Goal: Task Accomplishment & Management: Complete application form

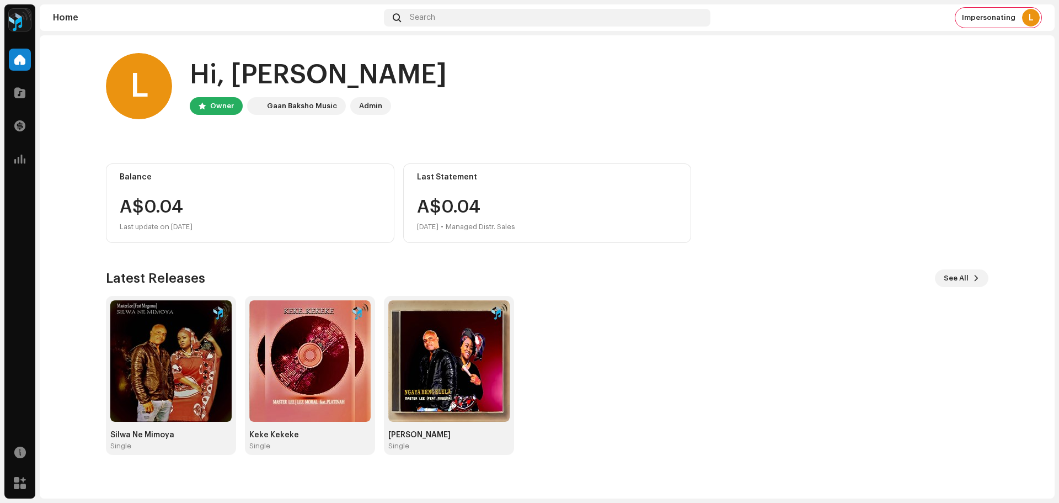
click at [561, 290] on div "Latest Releases See All Silwa Ne Mimoya Single Keke Kekeke Single Ngaya Bengele…" at bounding box center [547, 361] width 883 height 185
click at [12, 94] on div at bounding box center [20, 93] width 22 height 22
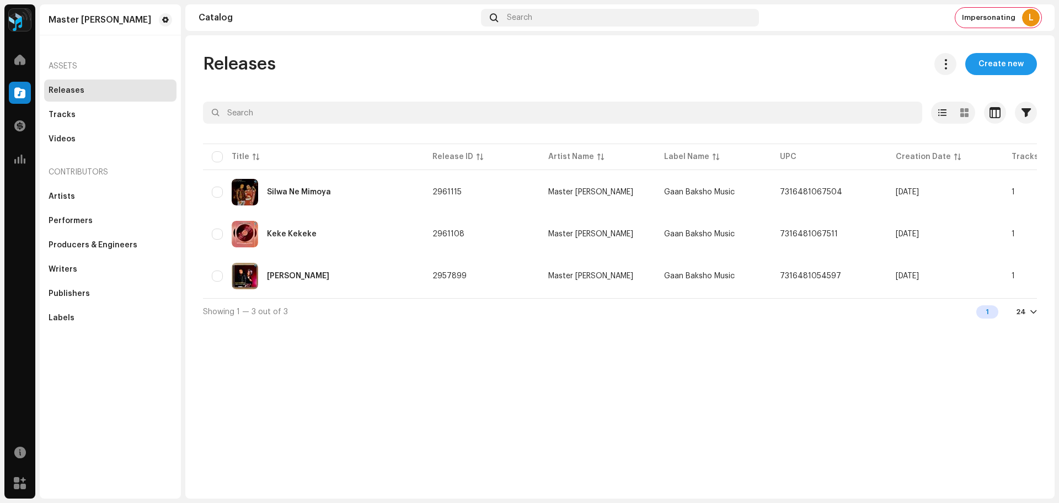
click at [994, 64] on span "Create new" at bounding box center [1001, 64] width 45 height 22
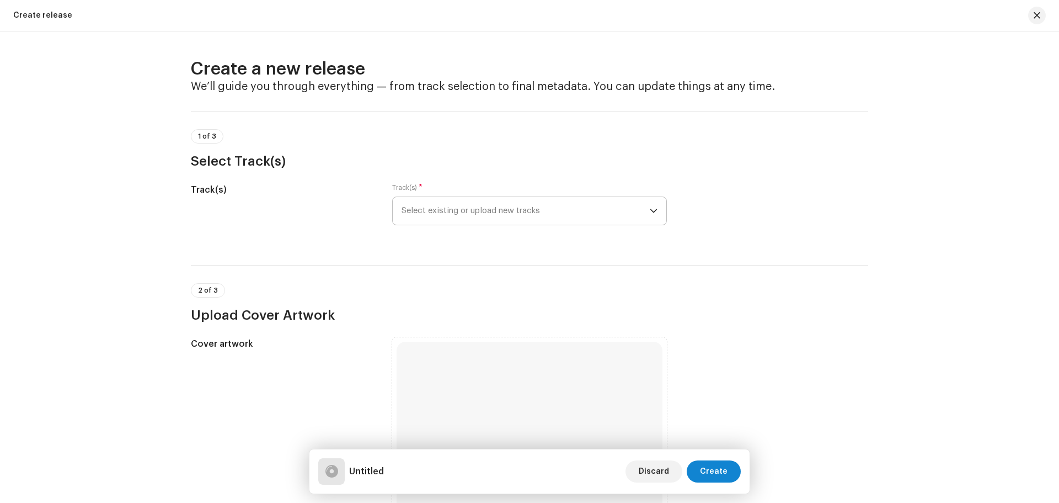
click at [491, 216] on span "Select existing or upload new tracks" at bounding box center [526, 211] width 248 height 28
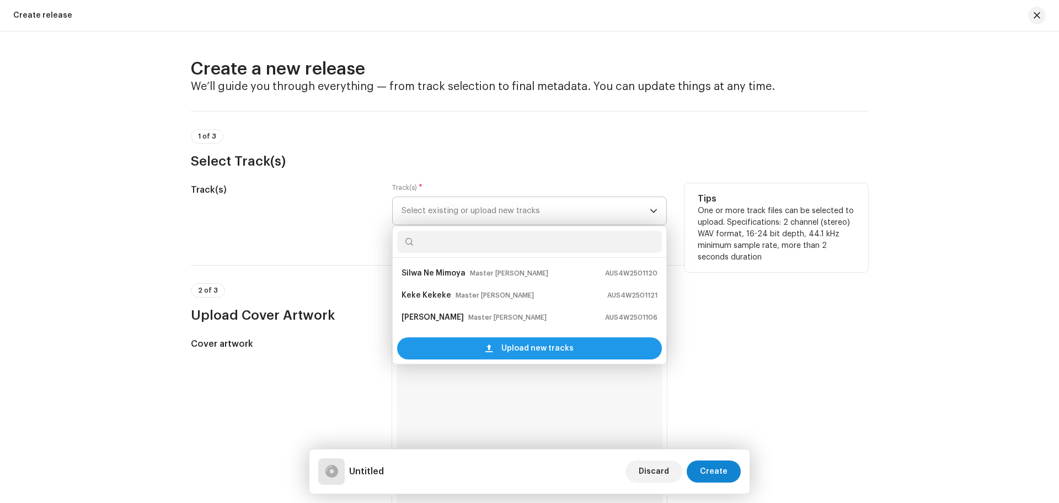
click at [476, 348] on div "Upload new tracks" at bounding box center [529, 348] width 265 height 22
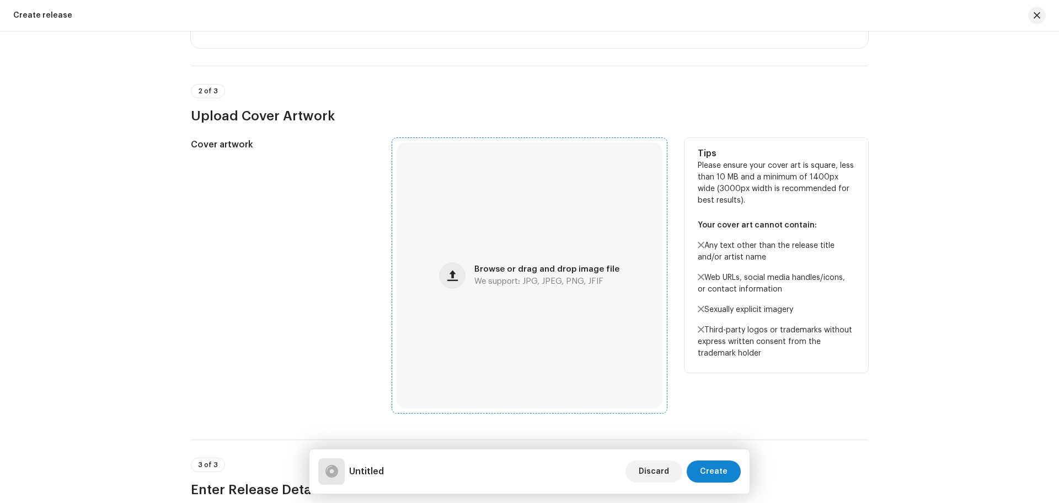
scroll to position [331, 0]
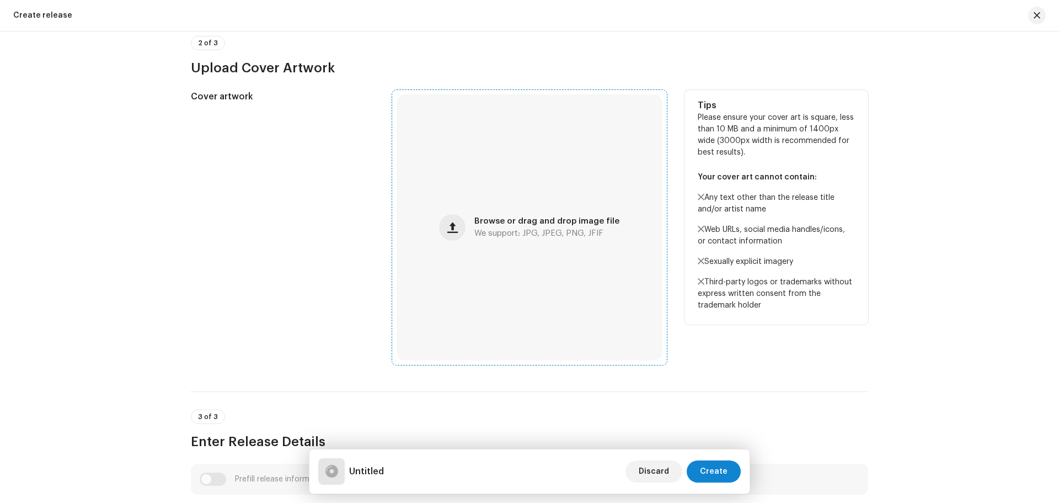
click at [483, 265] on div "Browse or drag and drop image file We support: JPG, JPEG, PNG, JFIF" at bounding box center [530, 227] width 266 height 266
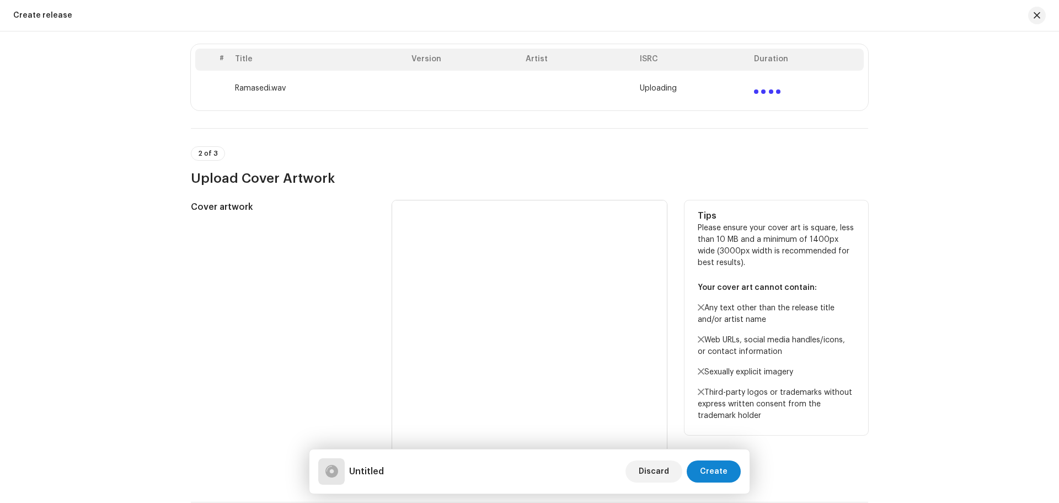
scroll to position [110, 0]
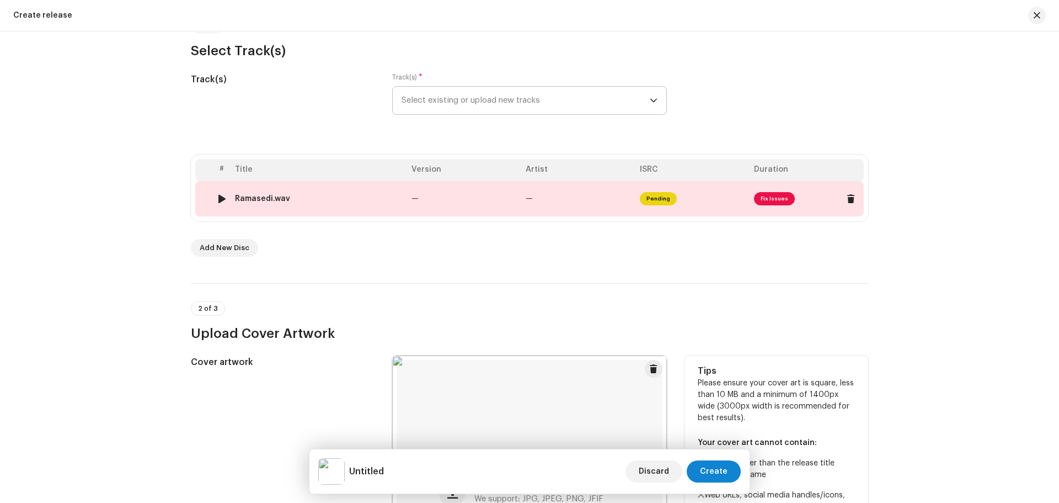
click at [348, 195] on div "Ramasedi.wav" at bounding box center [319, 198] width 168 height 9
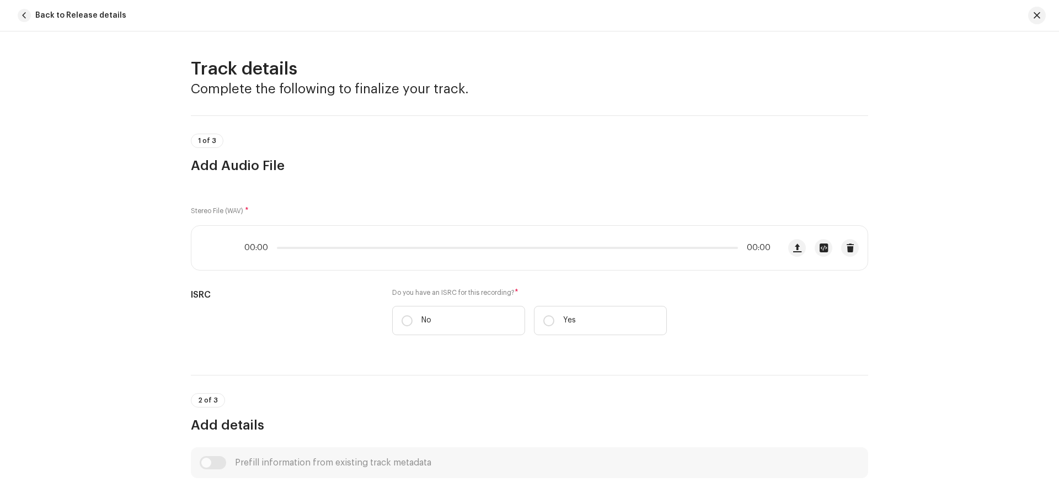
scroll to position [412, 0]
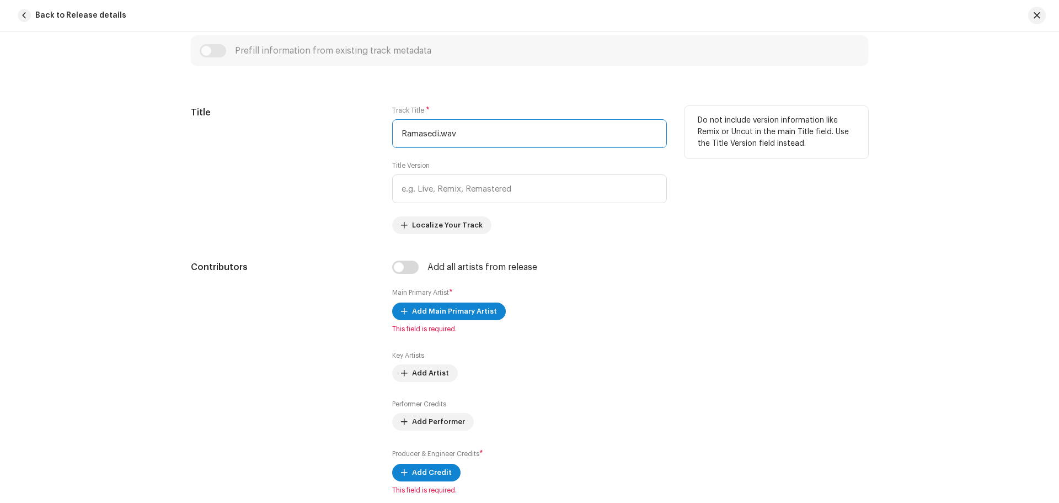
click at [470, 138] on input "Ramasedi.wav" at bounding box center [529, 133] width 275 height 29
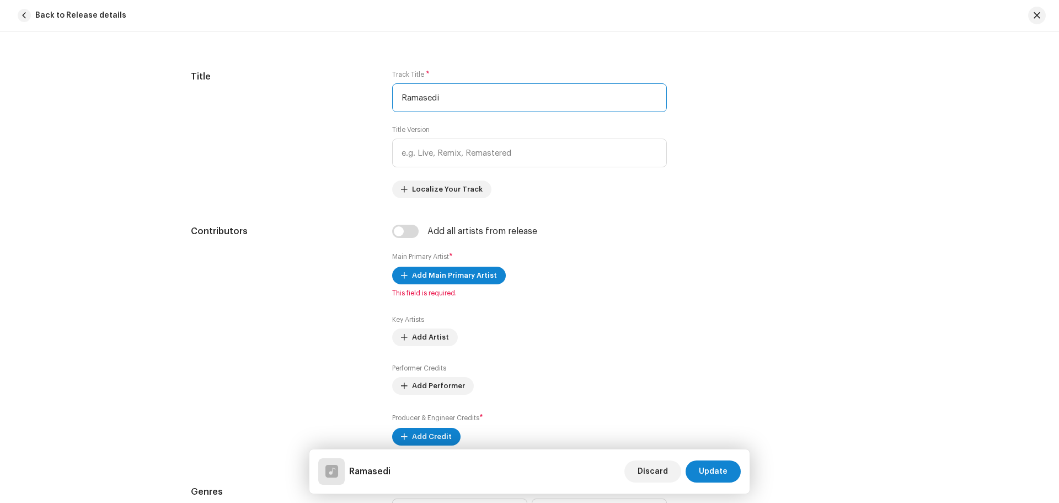
scroll to position [467, 0]
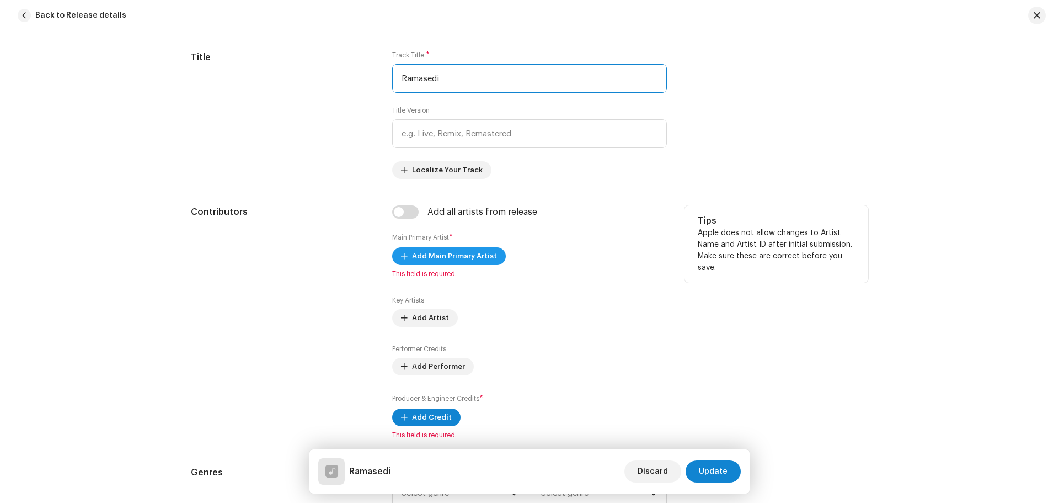
type input "Ramasedi"
click at [444, 254] on span "Add Main Primary Artist" at bounding box center [454, 256] width 85 height 22
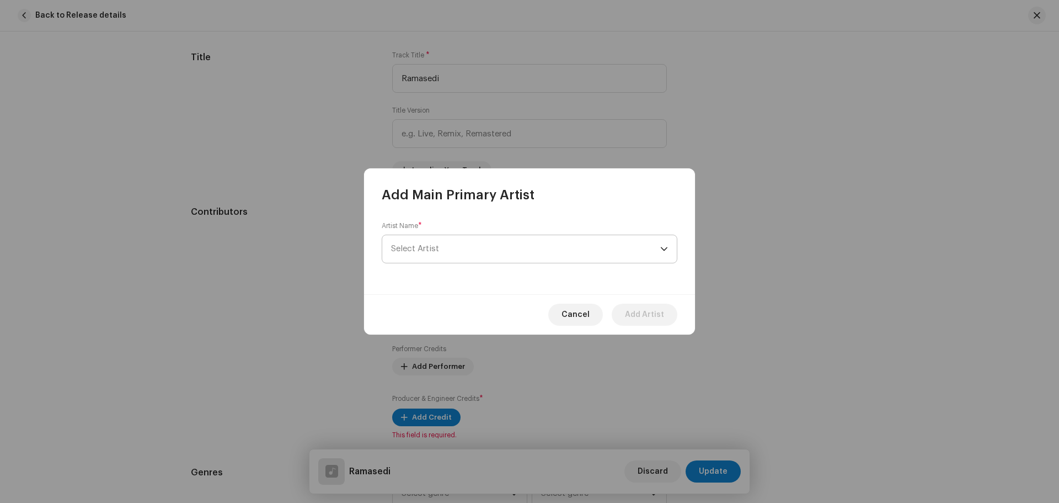
click at [419, 244] on span "Select Artist" at bounding box center [415, 248] width 48 height 8
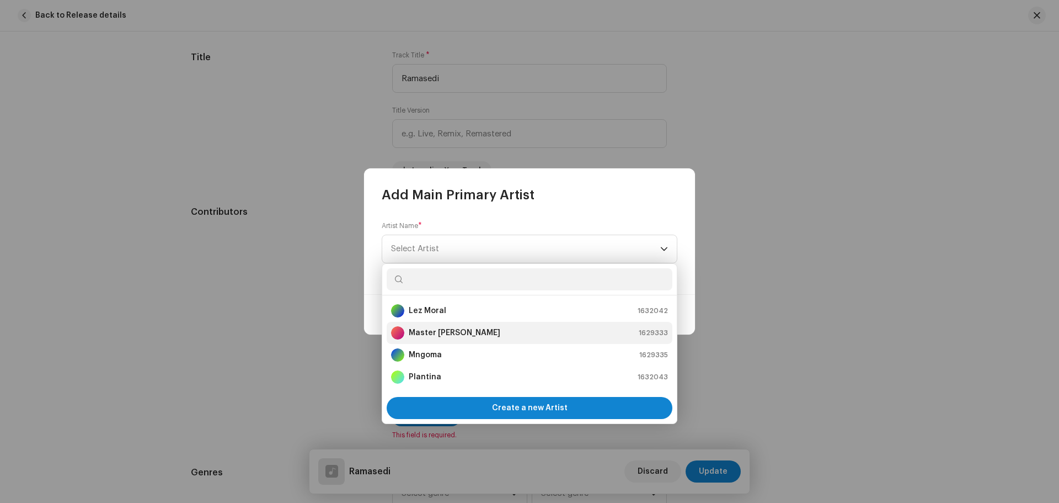
click at [441, 332] on strong "Master [PERSON_NAME]" at bounding box center [455, 332] width 92 height 11
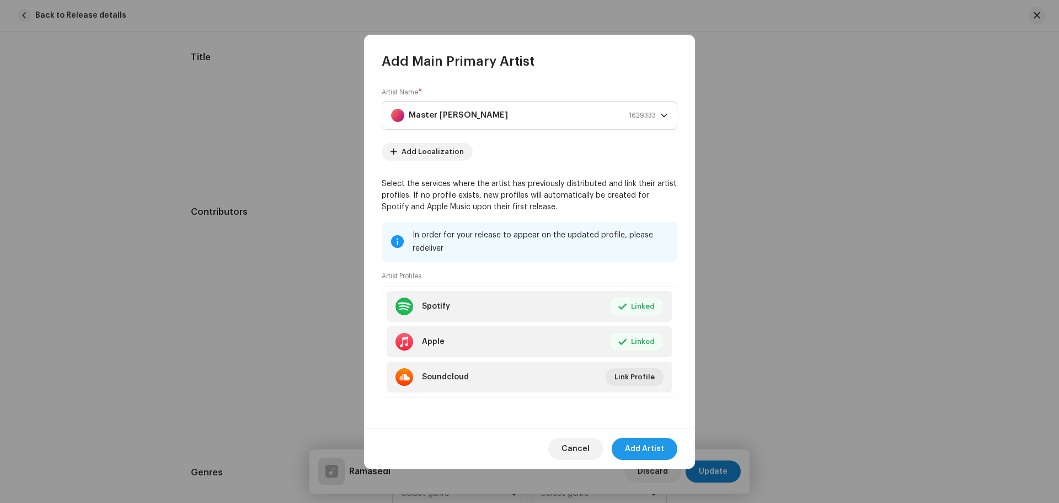
click at [636, 444] on span "Add Artist" at bounding box center [644, 449] width 39 height 22
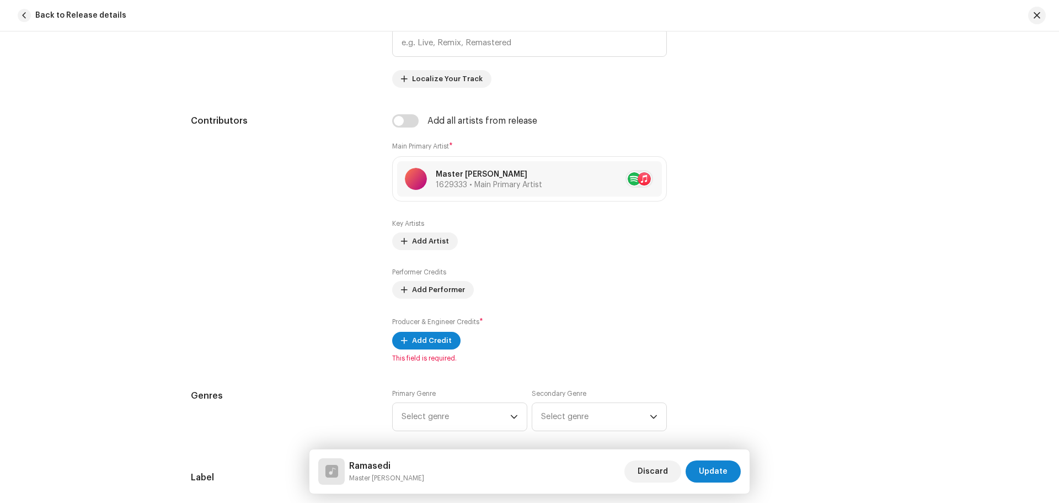
scroll to position [577, 0]
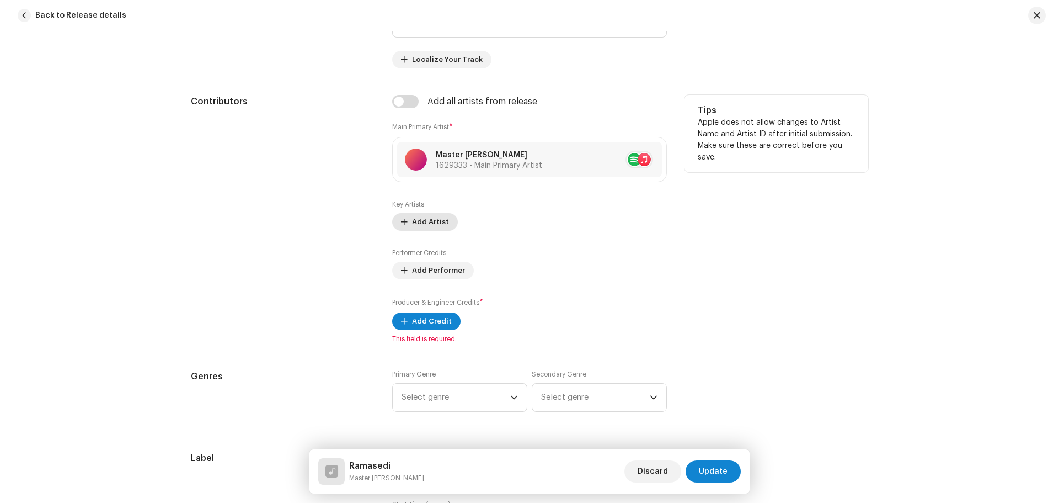
click at [423, 216] on span "Add Artist" at bounding box center [430, 222] width 37 height 22
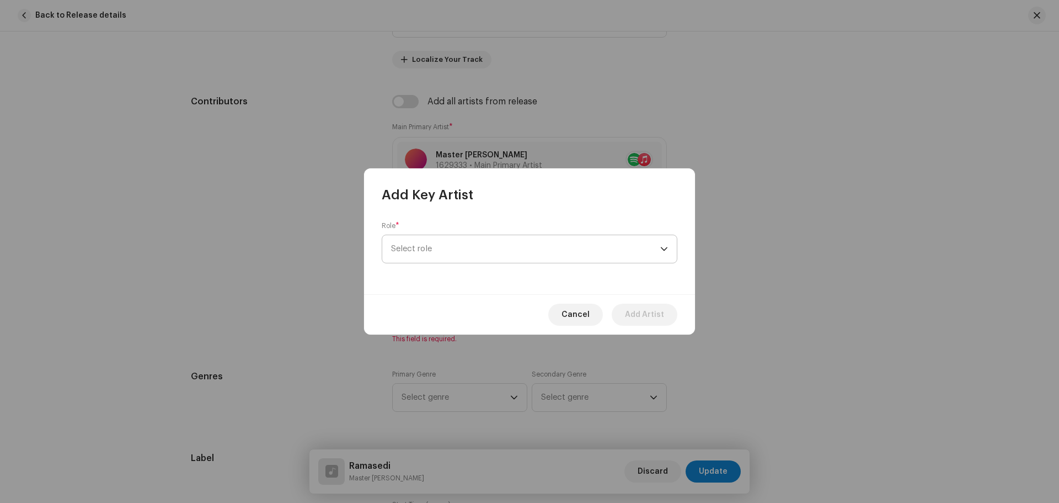
click at [424, 242] on span "Select role" at bounding box center [525, 249] width 269 height 28
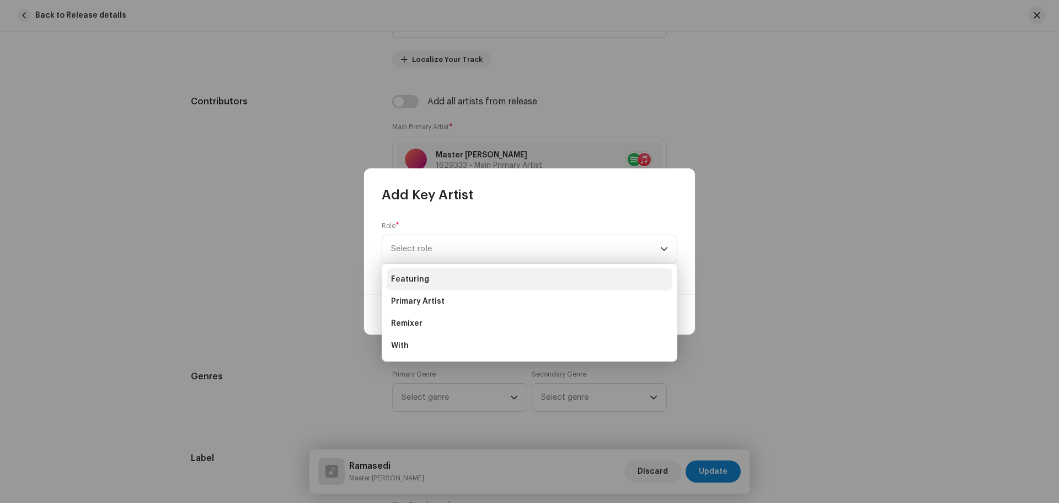
click at [427, 275] on li "Featuring" at bounding box center [530, 279] width 286 height 22
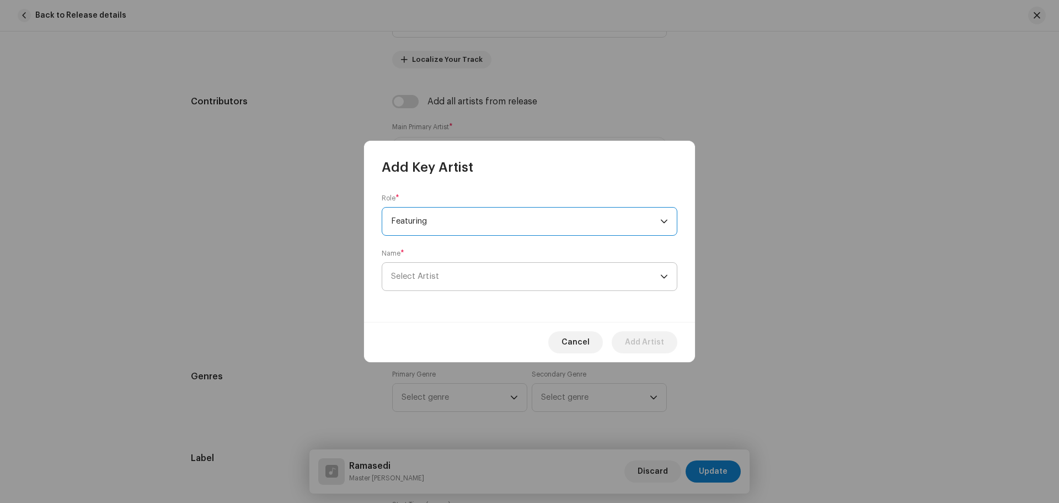
click at [430, 275] on span "Select Artist" at bounding box center [415, 276] width 48 height 8
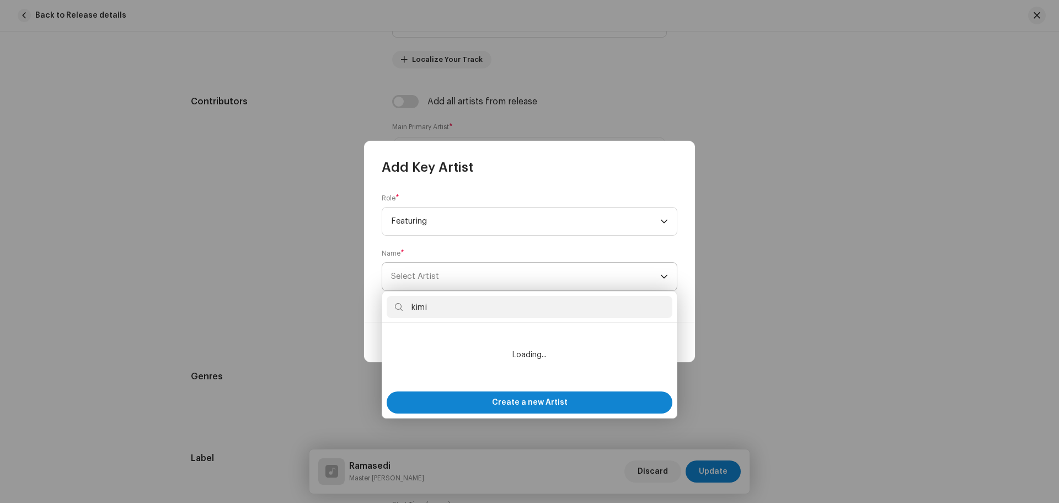
type input "kimil"
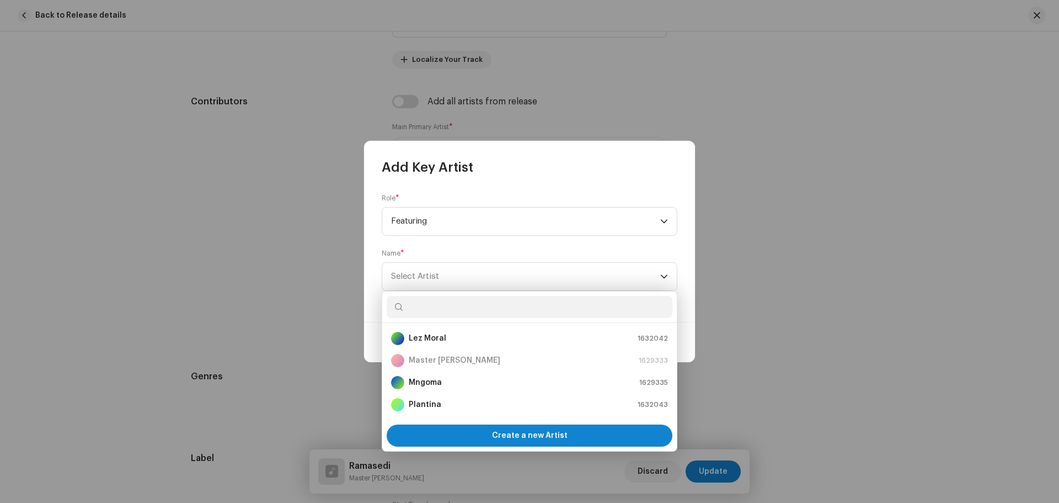
click at [511, 311] on input "text" at bounding box center [530, 307] width 286 height 22
paste input "[PERSON_NAME]"
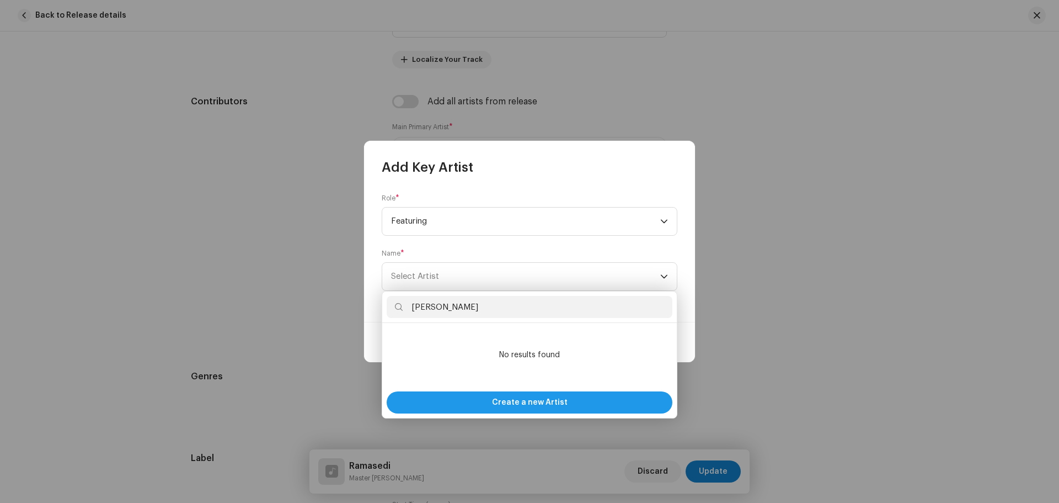
type input "[PERSON_NAME]"
click at [494, 404] on div "Create a new Artist" at bounding box center [530, 402] width 286 height 22
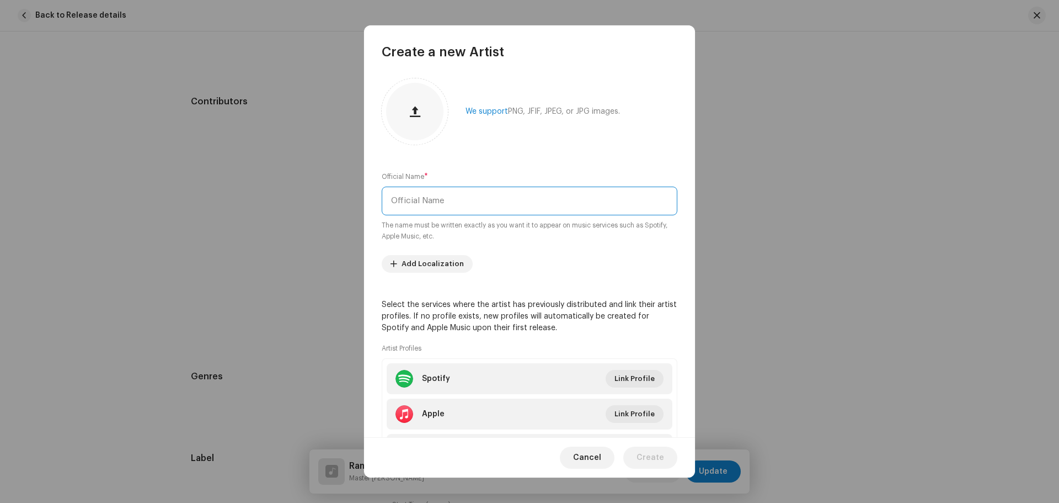
click at [459, 203] on input "text" at bounding box center [530, 201] width 296 height 29
paste input "[PERSON_NAME]"
type input "[PERSON_NAME]"
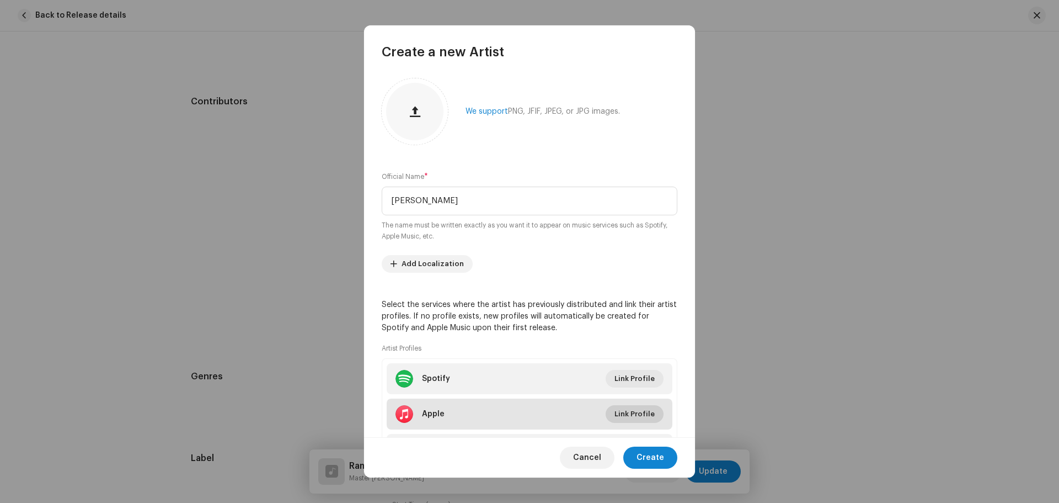
click at [637, 413] on span "Link Profile" at bounding box center [635, 414] width 40 height 22
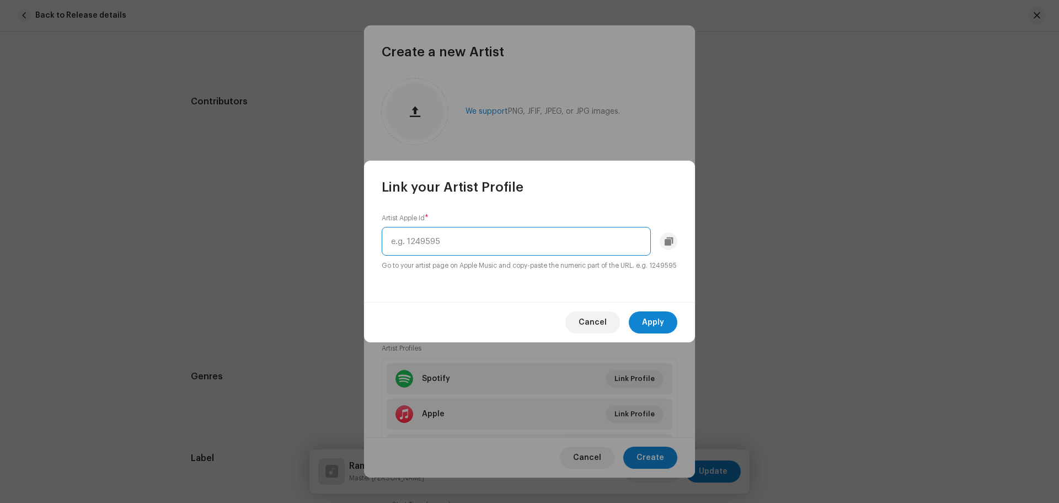
paste input "1844533105"
type input "1844533105"
click at [654, 331] on span "Apply" at bounding box center [653, 322] width 22 height 22
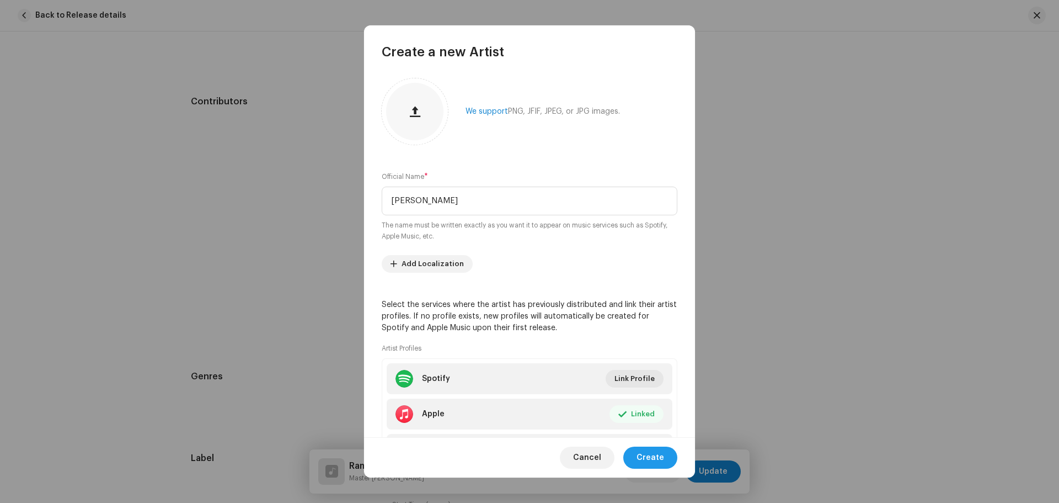
click at [644, 454] on span "Create" at bounding box center [651, 457] width 28 height 22
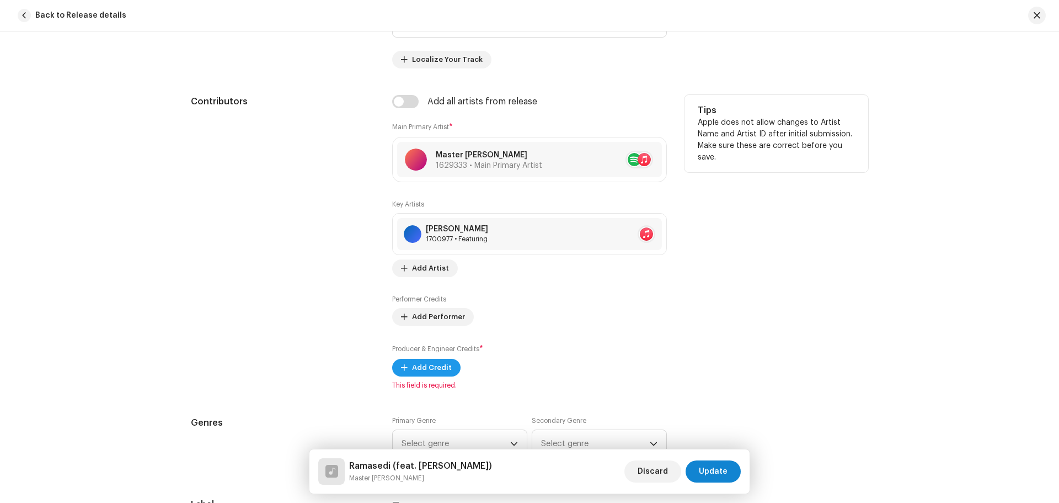
click at [433, 369] on span "Add Credit" at bounding box center [432, 367] width 40 height 22
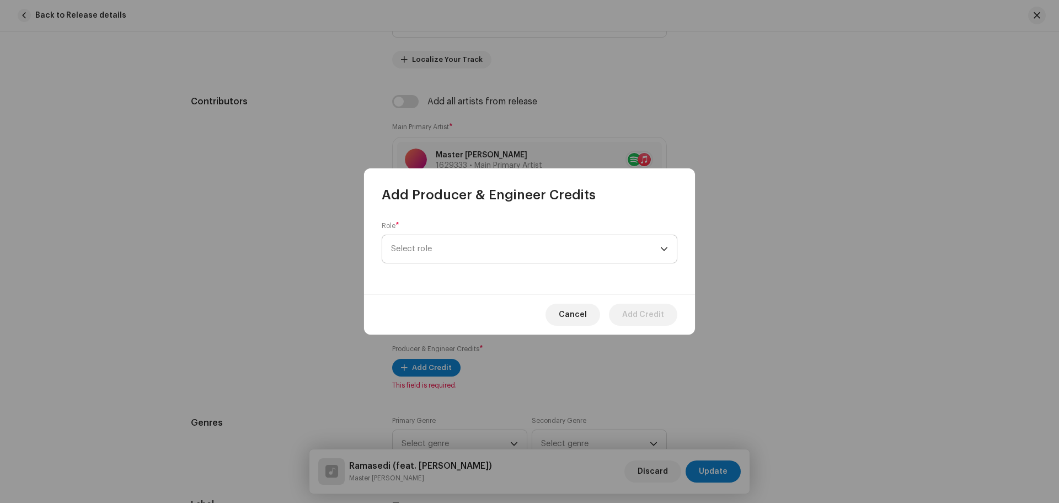
click at [446, 255] on span "Select role" at bounding box center [525, 249] width 269 height 28
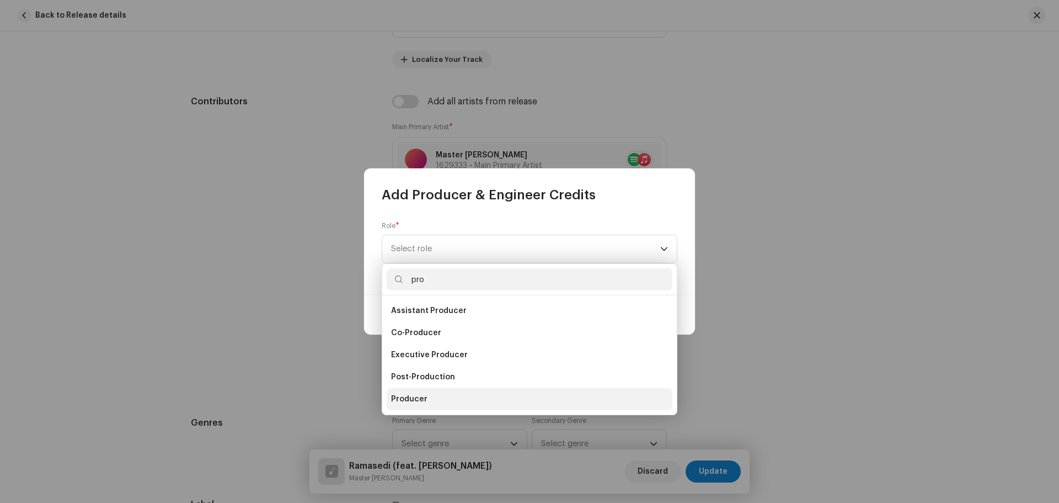
type input "pro"
click at [413, 396] on span "Producer" at bounding box center [409, 398] width 36 height 11
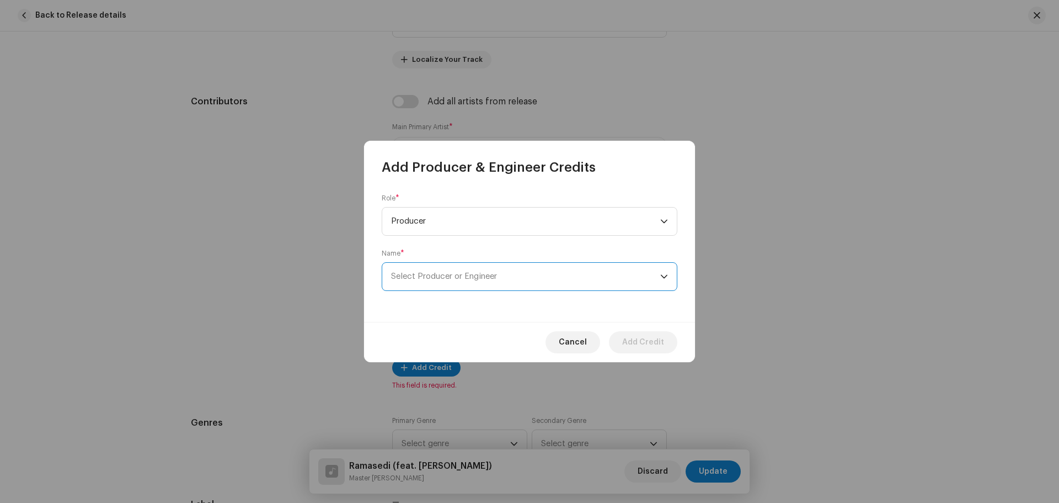
click at [433, 279] on span "Select Producer or Engineer" at bounding box center [444, 276] width 106 height 8
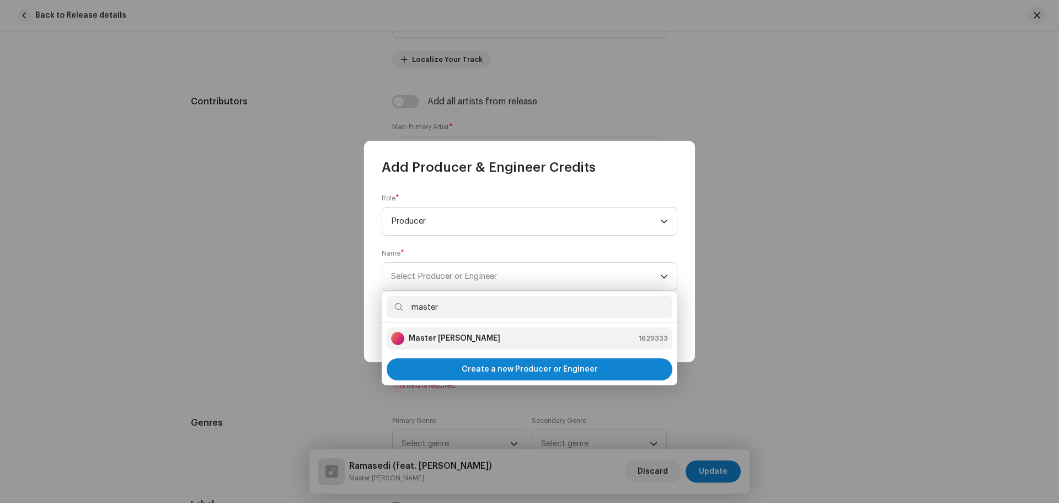
type input "master"
click at [453, 332] on div "Master [PERSON_NAME] 1629333" at bounding box center [529, 338] width 277 height 13
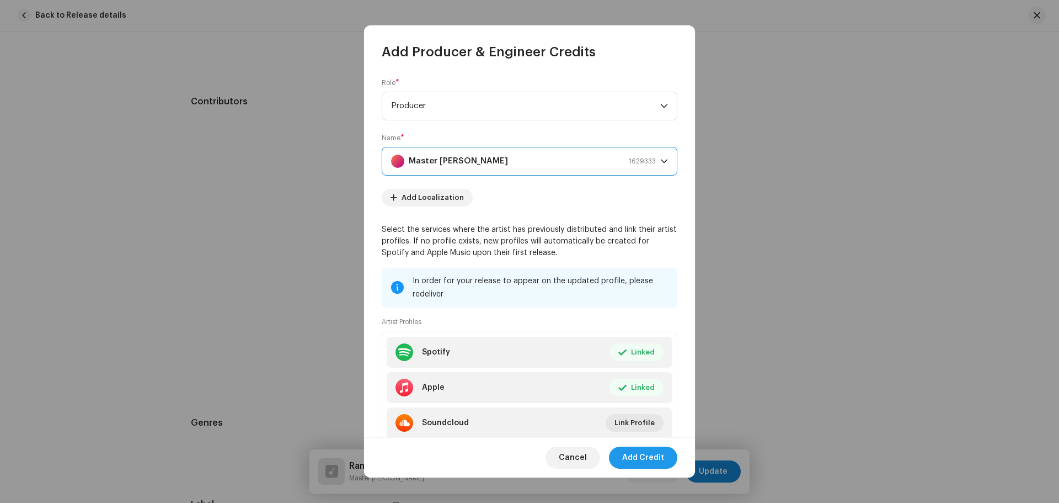
click at [639, 456] on span "Add Credit" at bounding box center [643, 457] width 42 height 22
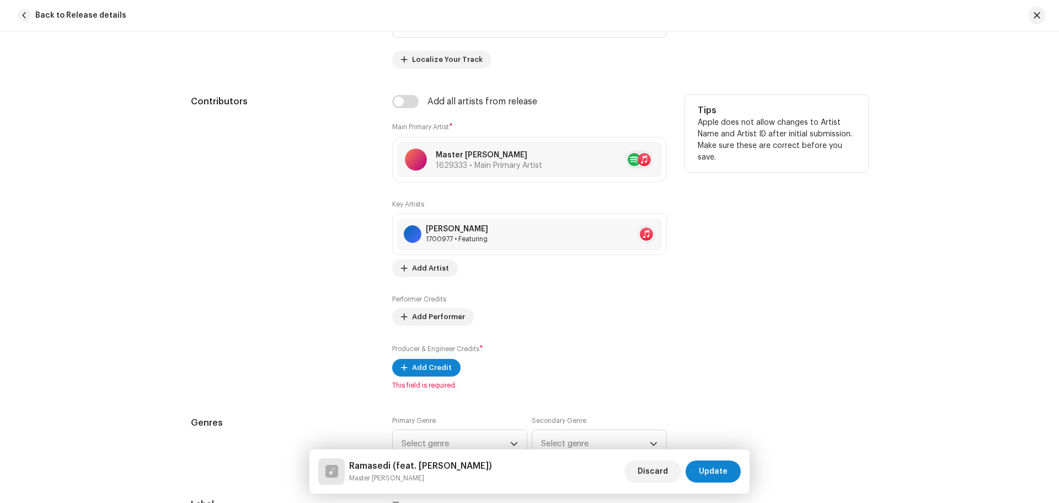
click at [308, 337] on div "Contributors" at bounding box center [283, 242] width 184 height 295
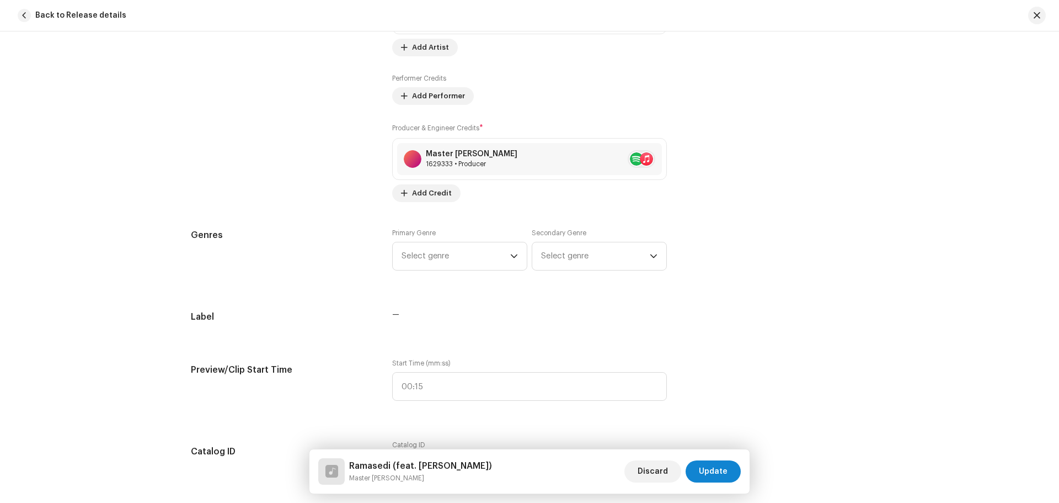
scroll to position [963, 0]
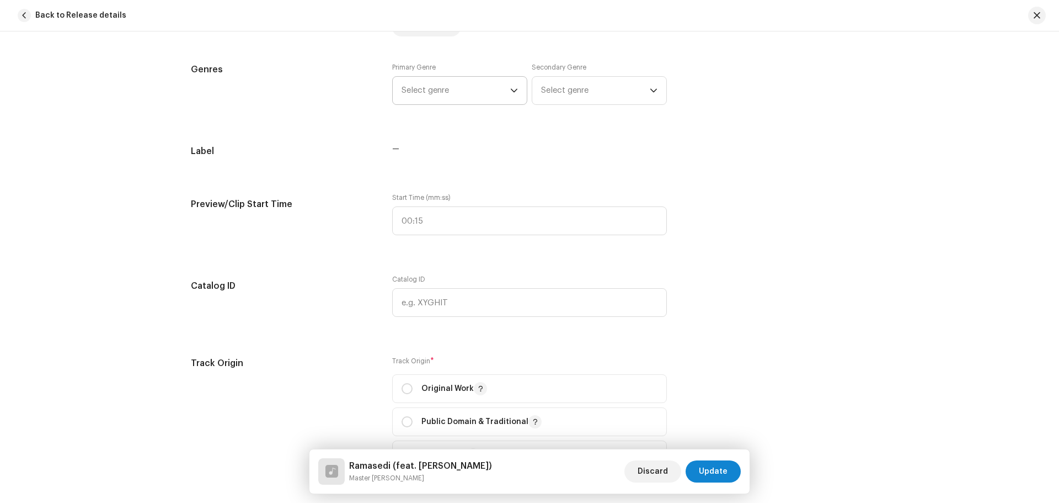
click at [430, 89] on span "Select genre" at bounding box center [456, 91] width 109 height 28
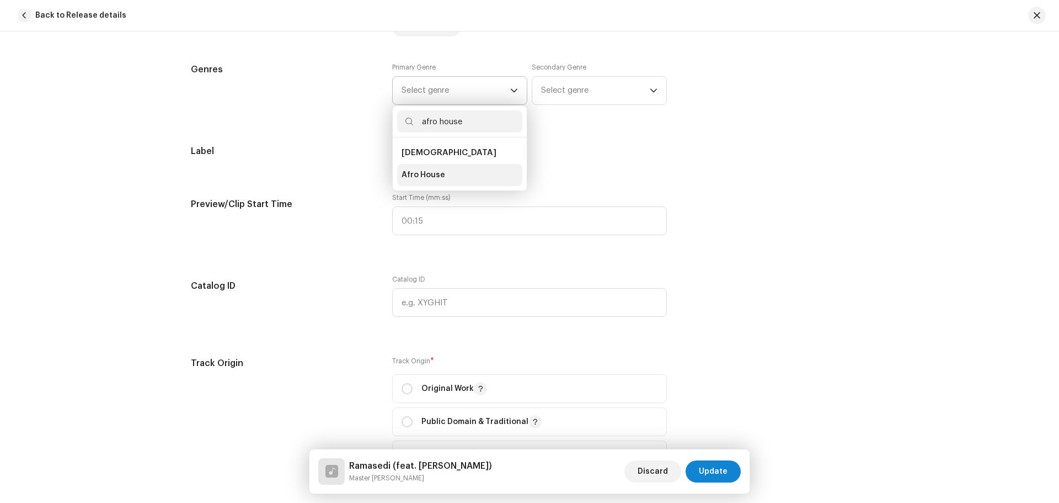
type input "afro house"
click at [420, 170] on span "Afro House" at bounding box center [424, 174] width 44 height 11
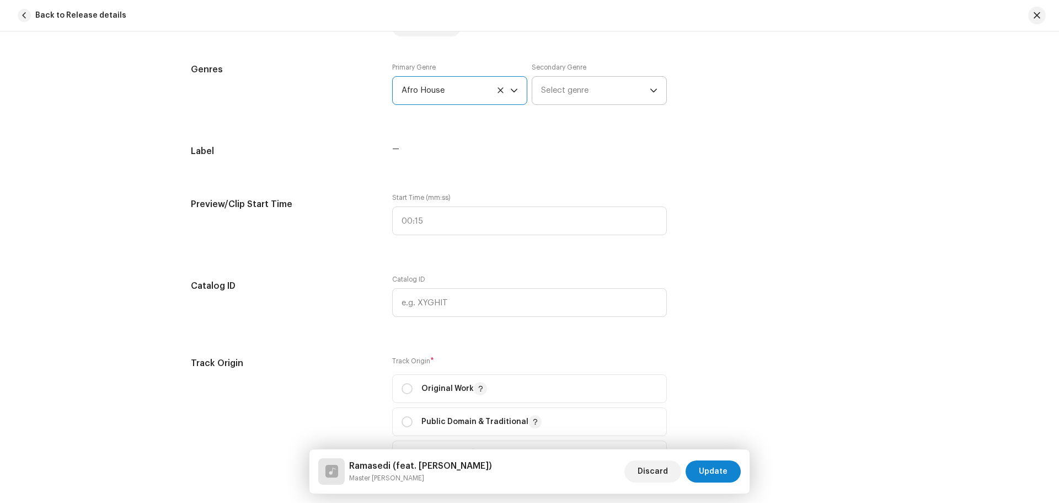
click at [576, 88] on span "Select genre" at bounding box center [595, 91] width 109 height 28
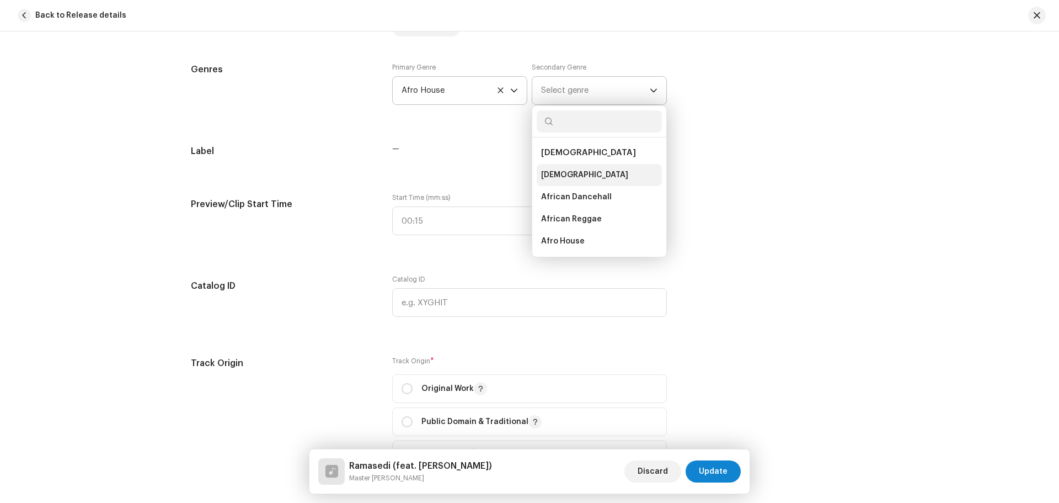
click at [553, 169] on span "[DEMOGRAPHIC_DATA]" at bounding box center [584, 174] width 87 height 11
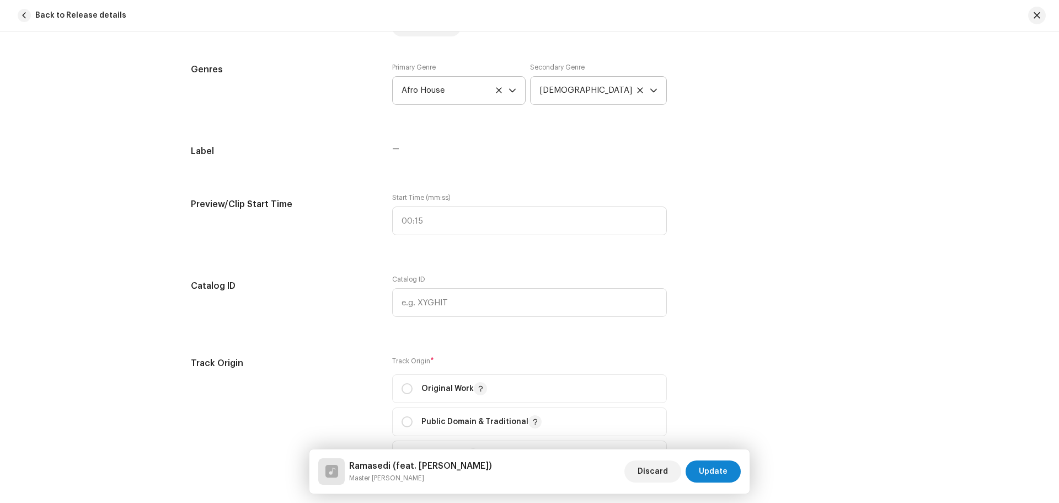
click at [462, 136] on div "Track details Complete the following to finalize your track. 1 of 3 Add Audio F…" at bounding box center [529, 284] width 713 height 2379
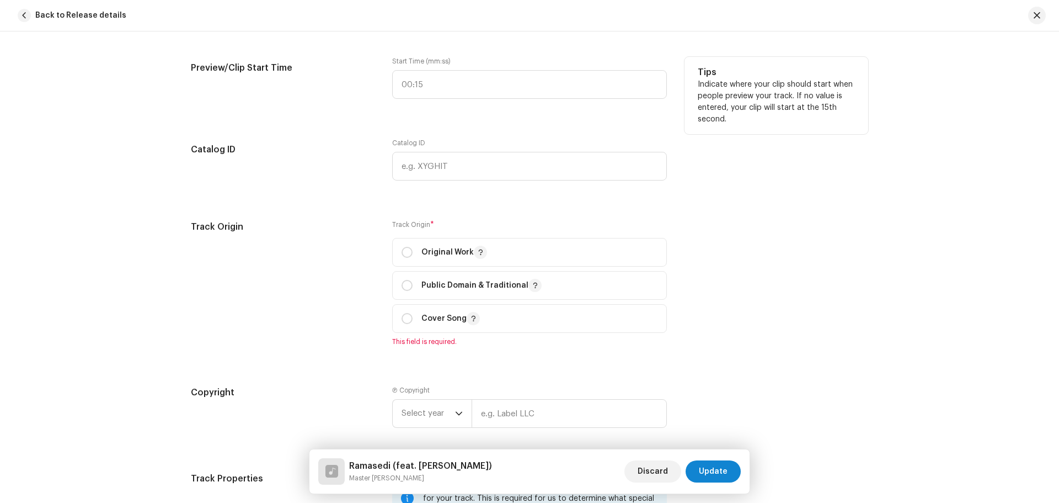
scroll to position [1184, 0]
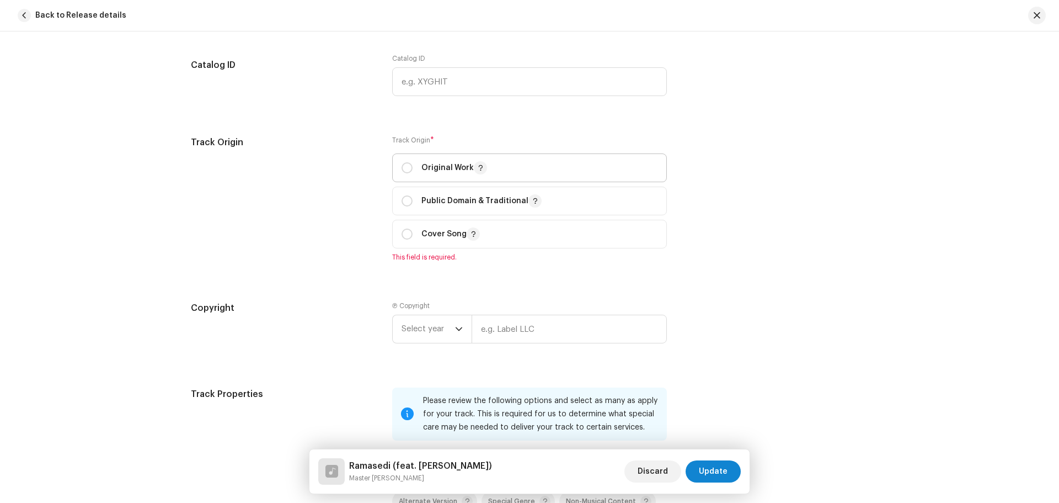
click at [445, 170] on p "Original Work" at bounding box center [455, 167] width 66 height 13
radio input "true"
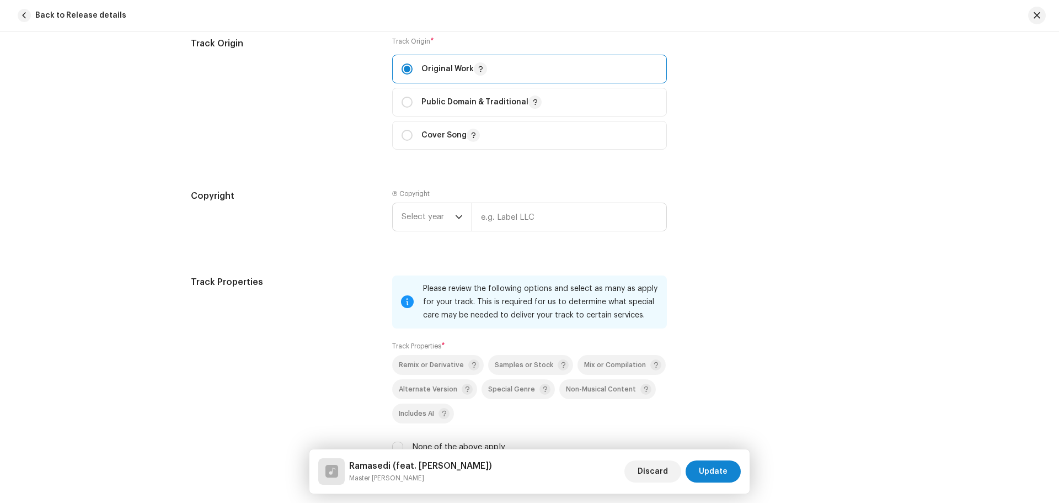
scroll to position [1460, 0]
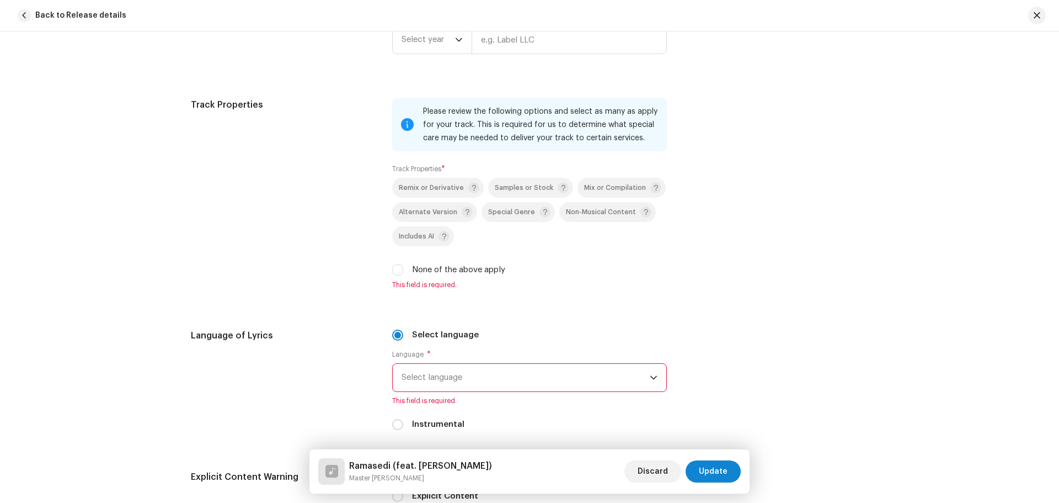
click at [425, 264] on label "None of the above apply" at bounding box center [458, 270] width 93 height 12
click at [403, 264] on input "None of the above apply" at bounding box center [397, 269] width 11 height 11
checkbox input "true"
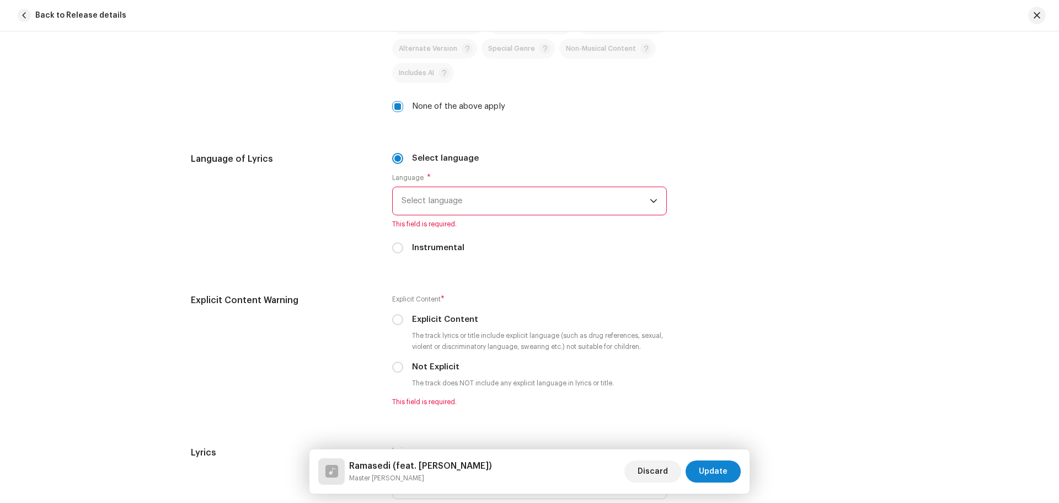
scroll to position [1626, 0]
click at [457, 202] on span "Select language" at bounding box center [526, 199] width 248 height 28
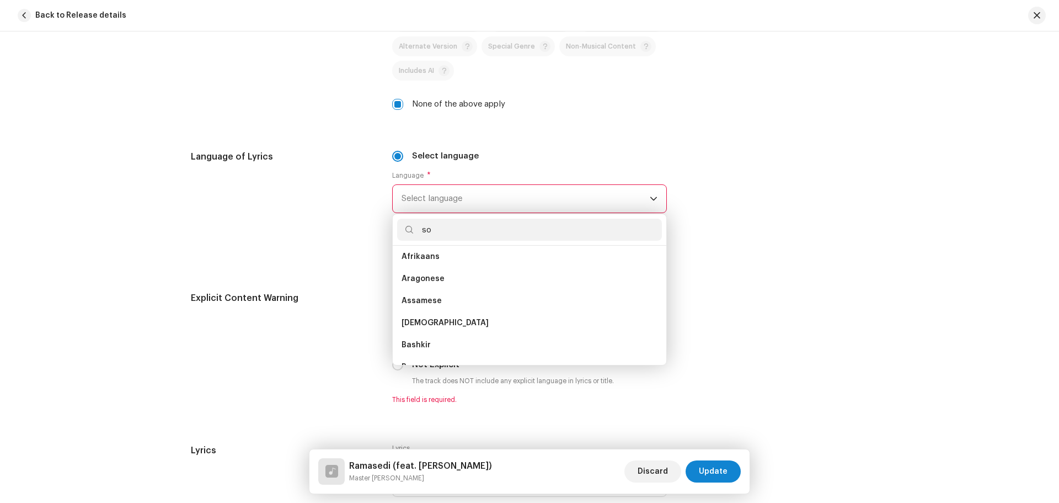
scroll to position [0, 0]
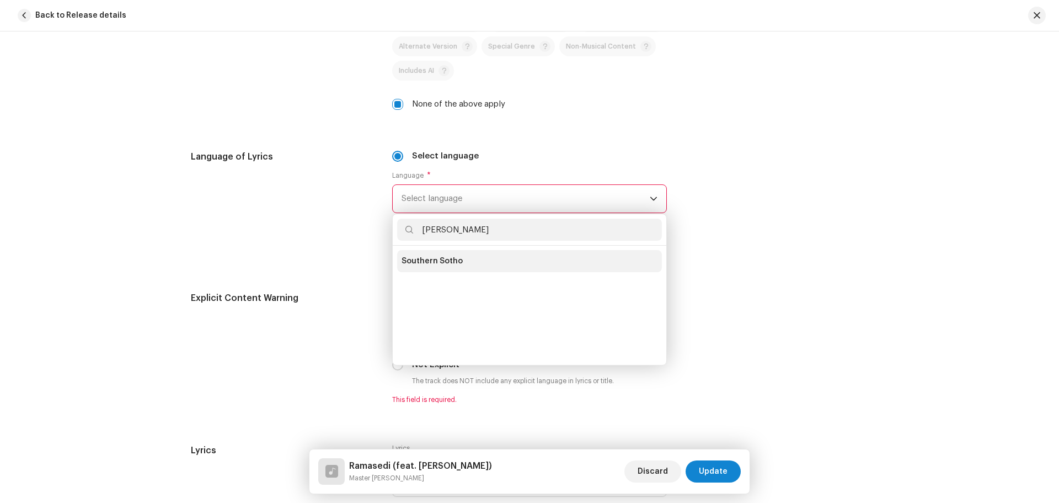
type input "[PERSON_NAME]"
click at [455, 257] on span "Southern Sotho" at bounding box center [432, 260] width 61 height 11
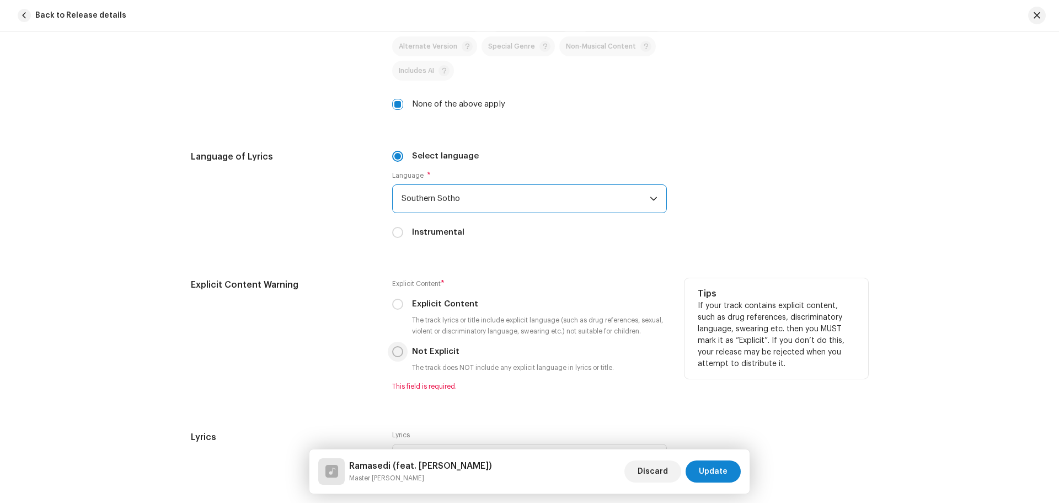
click at [393, 350] on input "Not Explicit" at bounding box center [397, 351] width 11 height 11
radio input "true"
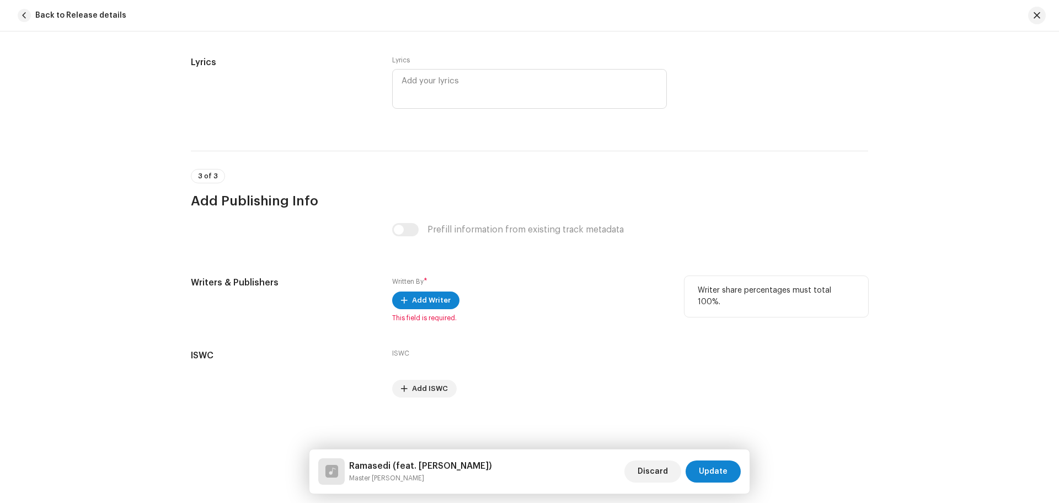
scroll to position [1988, 0]
click at [431, 303] on span "Add Writer" at bounding box center [431, 300] width 39 height 22
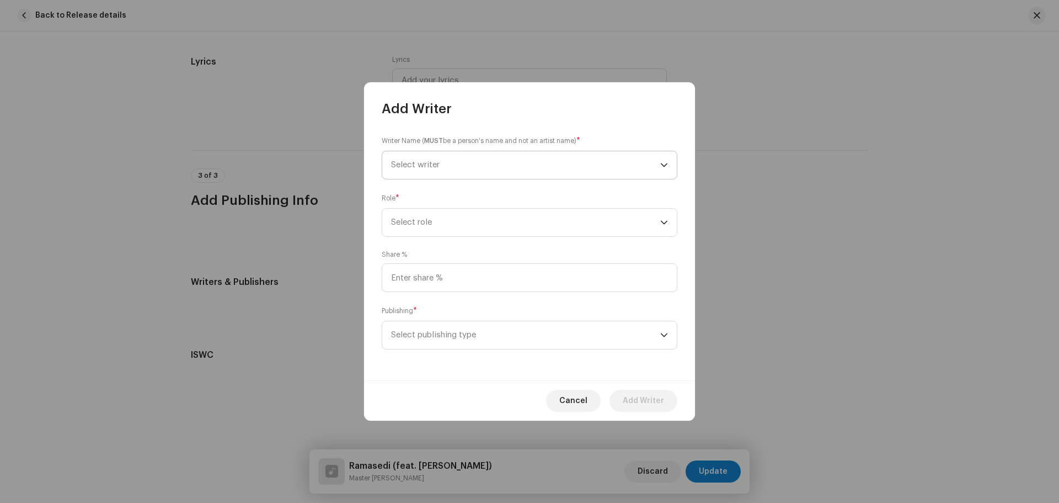
click at [459, 169] on span "Select writer" at bounding box center [525, 165] width 269 height 28
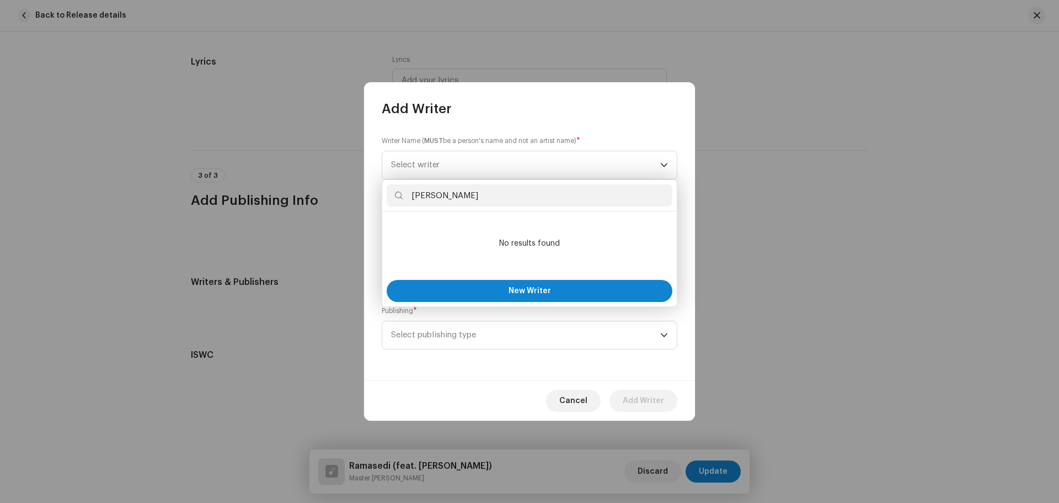
click at [476, 190] on input "[PERSON_NAME]" at bounding box center [530, 195] width 286 height 22
paste input "[PERSON_NAME]"
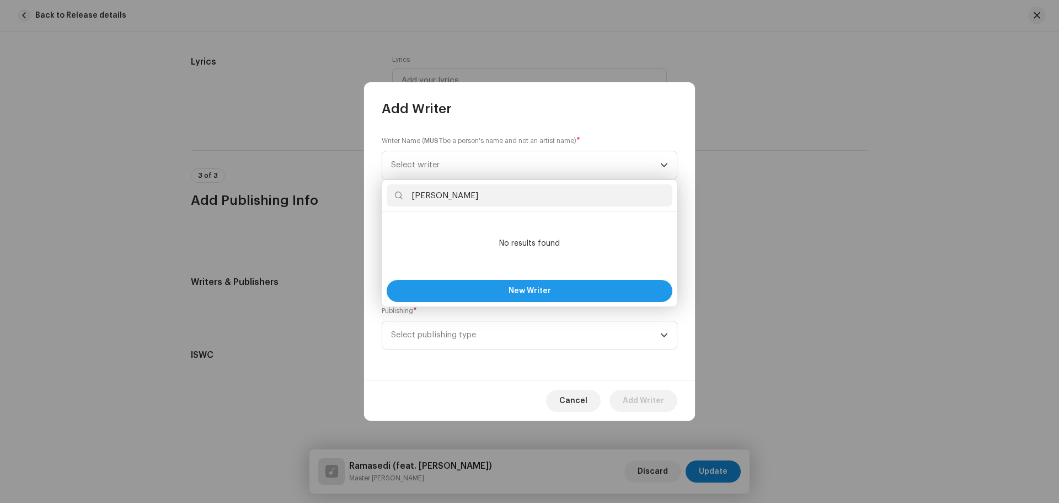
type input "[PERSON_NAME]"
click at [492, 288] on button "New Writer" at bounding box center [530, 291] width 286 height 22
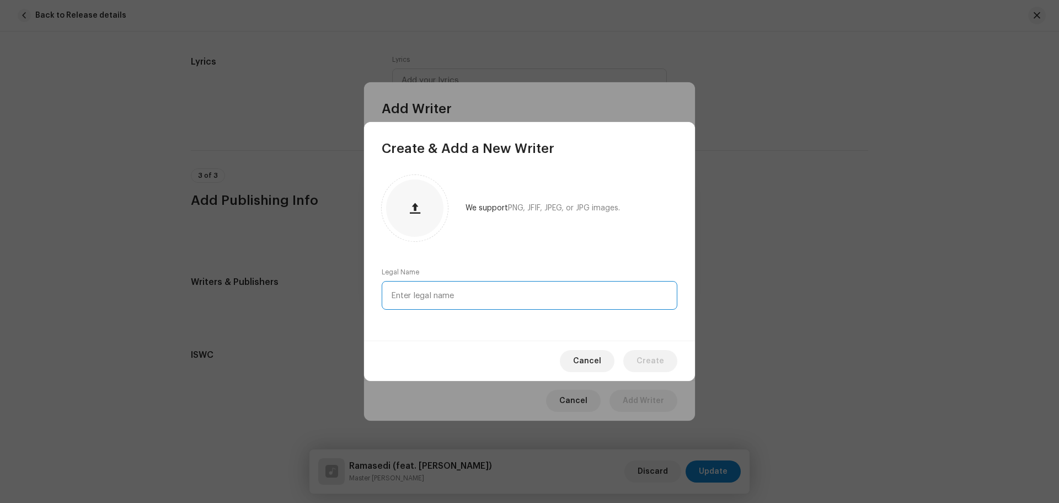
click at [447, 289] on input "text" at bounding box center [530, 295] width 296 height 29
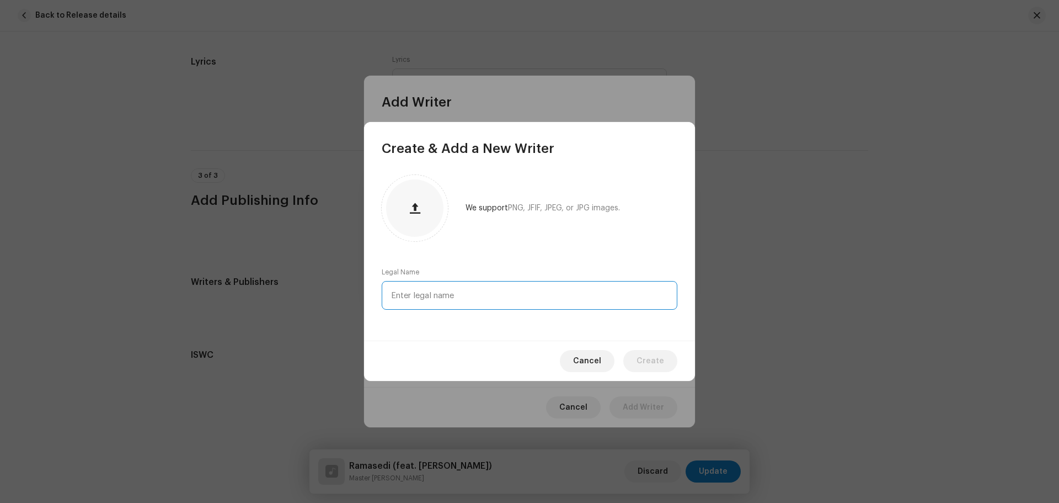
paste input "[PERSON_NAME]"
type input "[PERSON_NAME]"
click at [647, 360] on span "Create" at bounding box center [651, 361] width 28 height 22
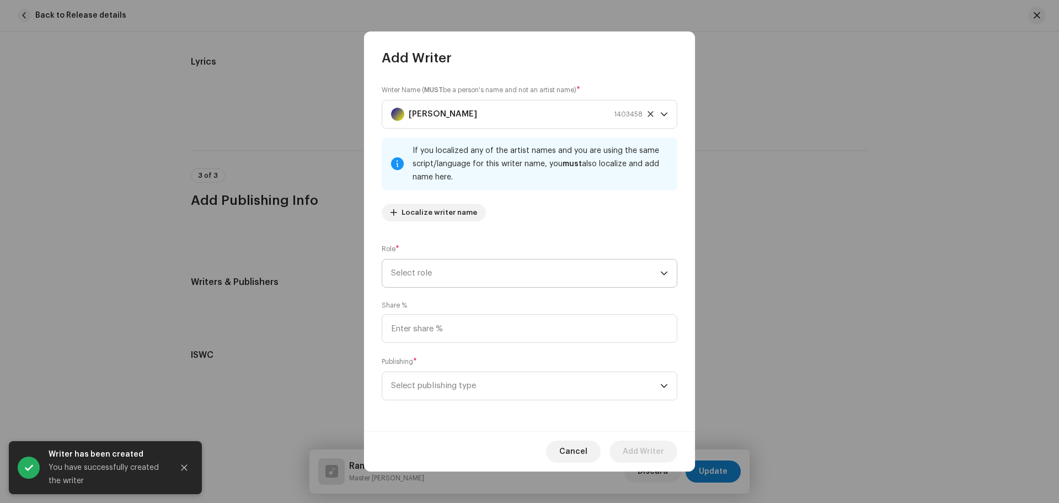
click at [418, 271] on span "Select role" at bounding box center [525, 273] width 269 height 28
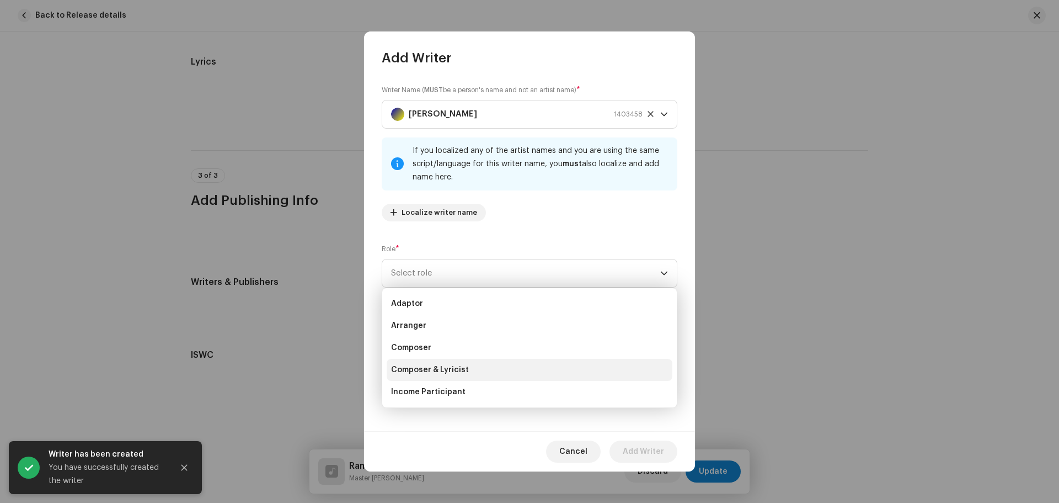
click at [447, 366] on span "Composer & Lyricist" at bounding box center [430, 369] width 78 height 11
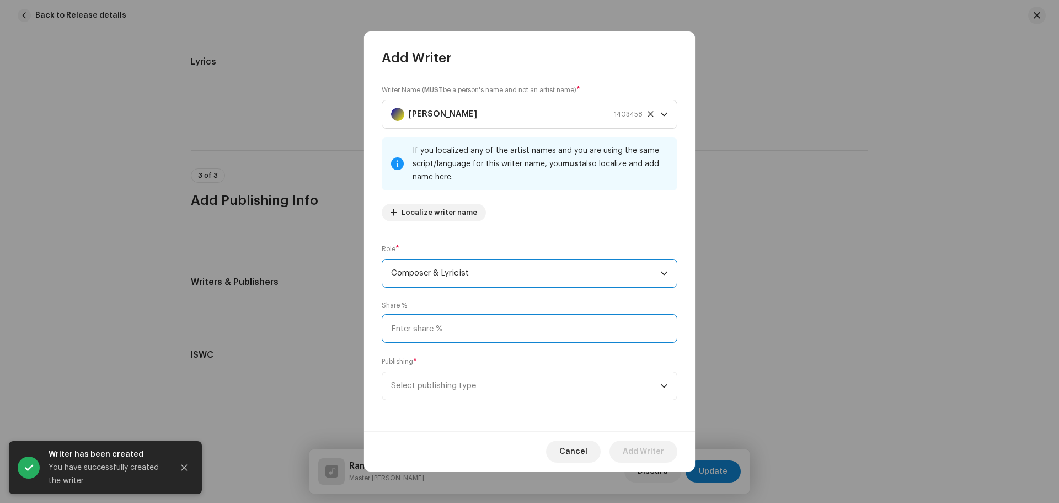
click at [440, 333] on input at bounding box center [530, 328] width 296 height 29
type input "100.00"
click at [437, 384] on span "Select publishing type" at bounding box center [525, 386] width 269 height 28
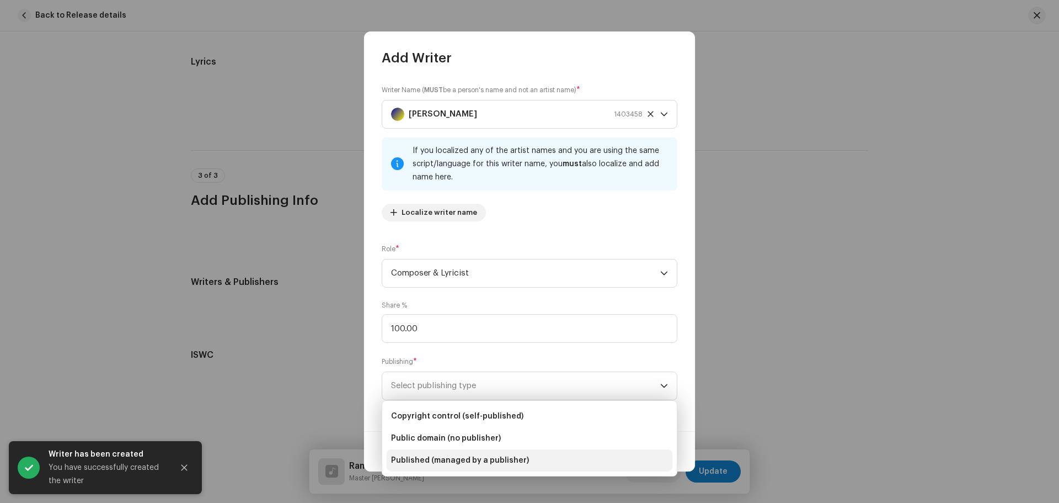
click at [452, 456] on span "Published (managed by a publisher)" at bounding box center [460, 460] width 138 height 11
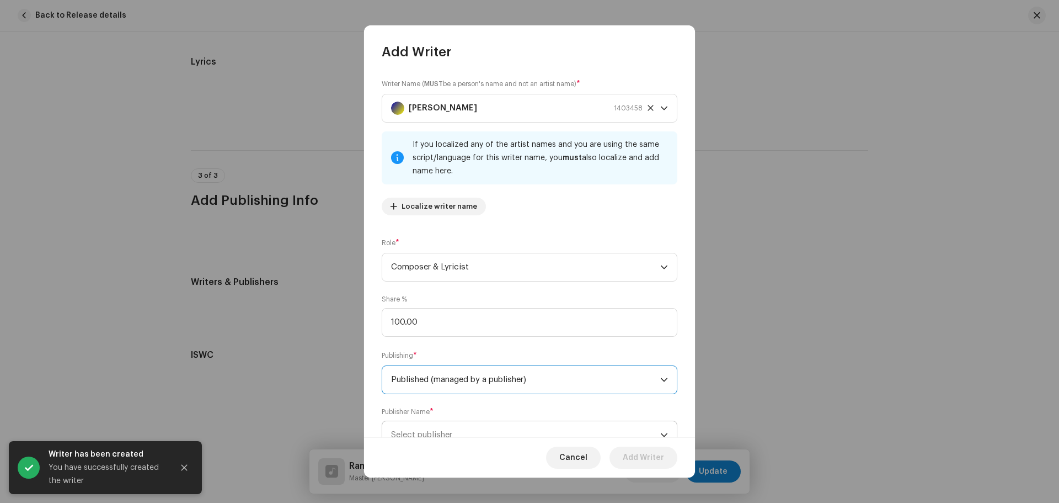
click at [428, 432] on span "Select publisher" at bounding box center [421, 434] width 61 height 8
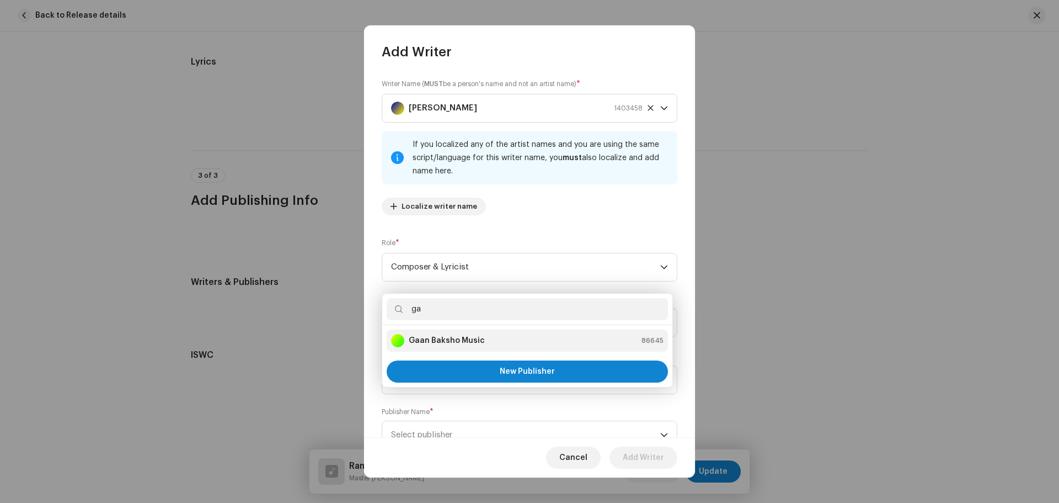
type input "ga"
click at [428, 342] on strong "Gaan Baksho Music" at bounding box center [447, 340] width 76 height 11
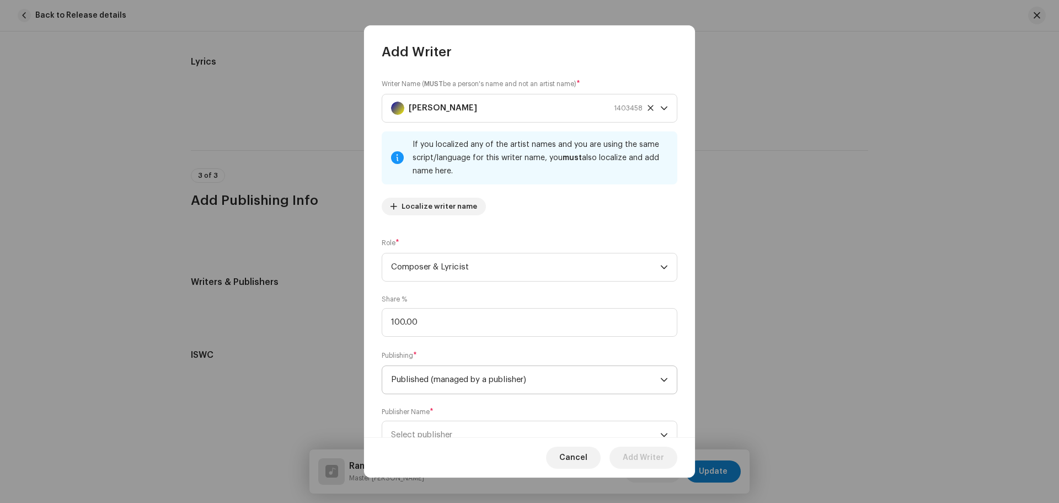
scroll to position [11, 0]
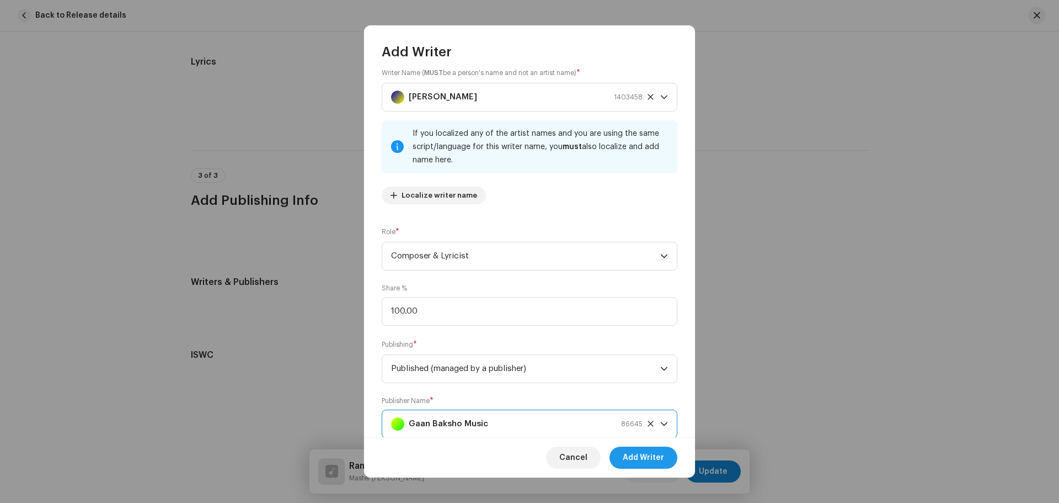
click at [638, 456] on span "Add Writer" at bounding box center [643, 457] width 41 height 22
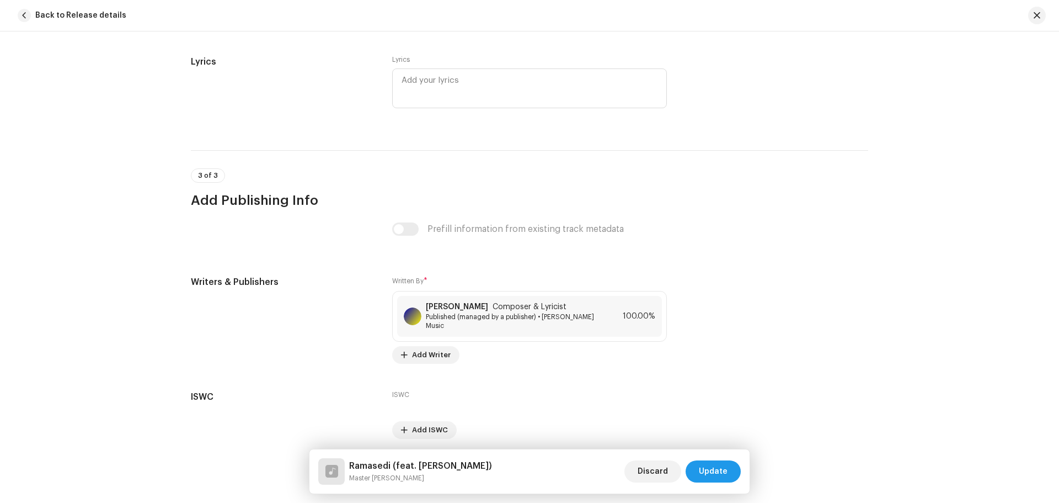
click at [707, 469] on span "Update" at bounding box center [713, 471] width 29 height 22
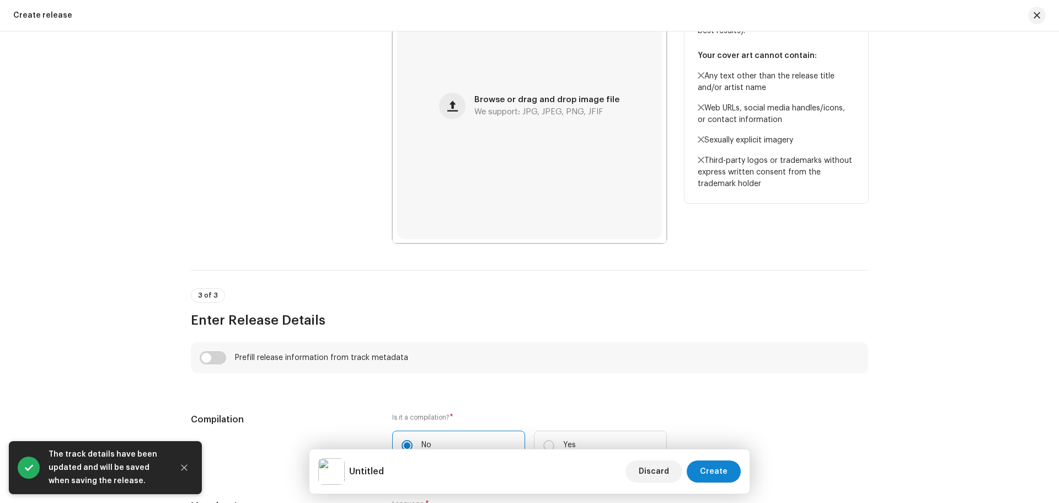
scroll to position [607, 0]
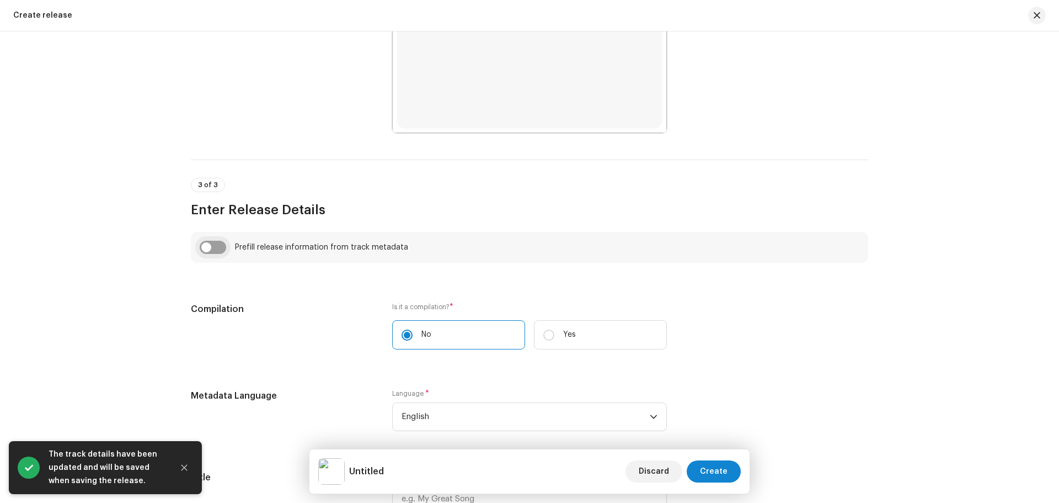
click at [213, 245] on input "checkbox" at bounding box center [213, 247] width 26 height 13
checkbox input "true"
type input "Ramasedi"
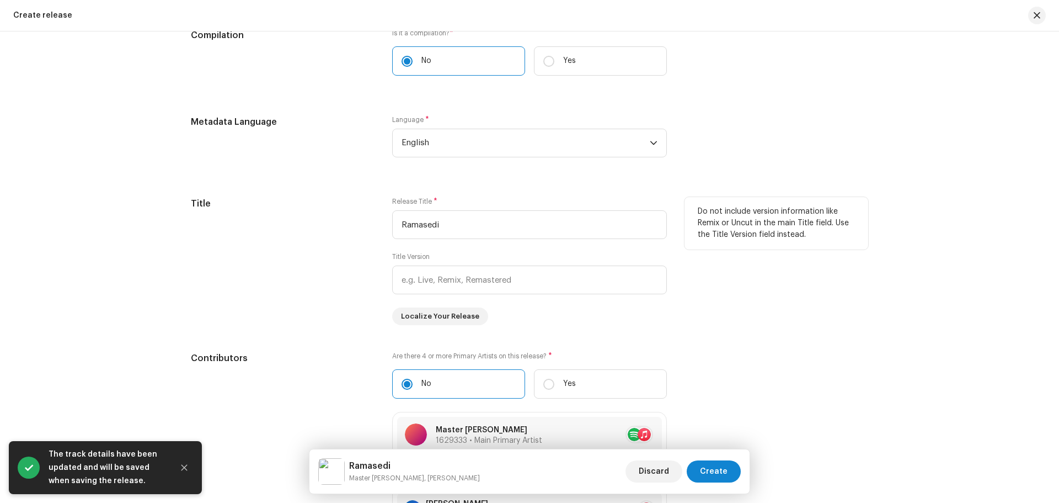
scroll to position [938, 0]
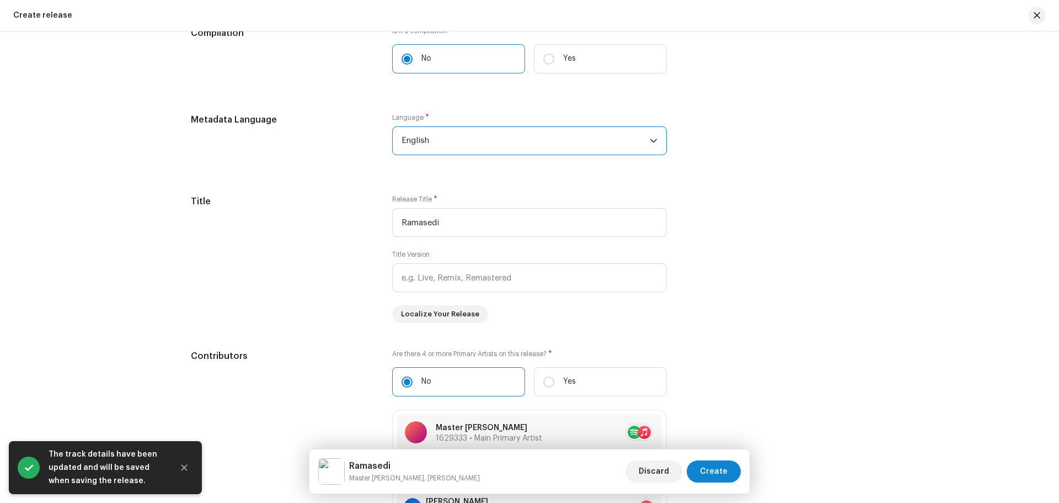
click at [461, 145] on span "English" at bounding box center [526, 141] width 248 height 28
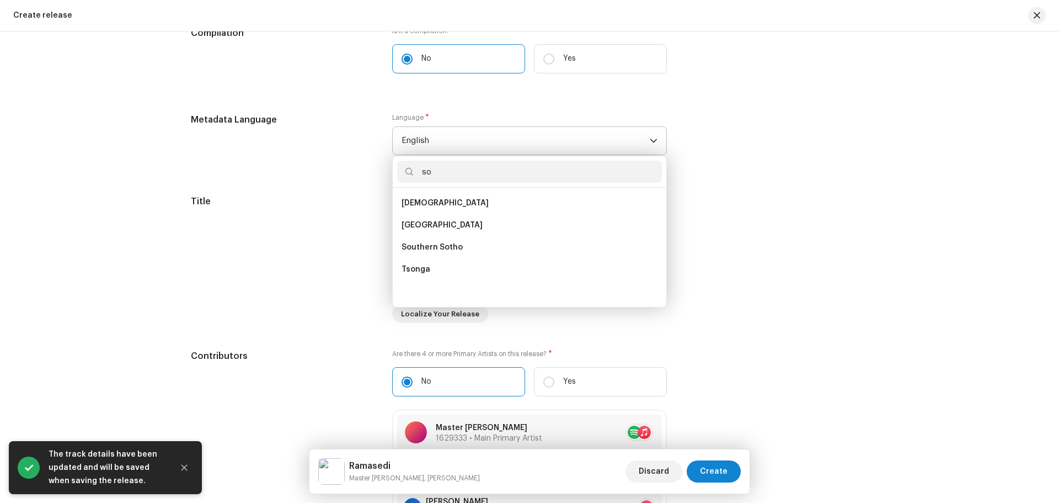
scroll to position [0, 0]
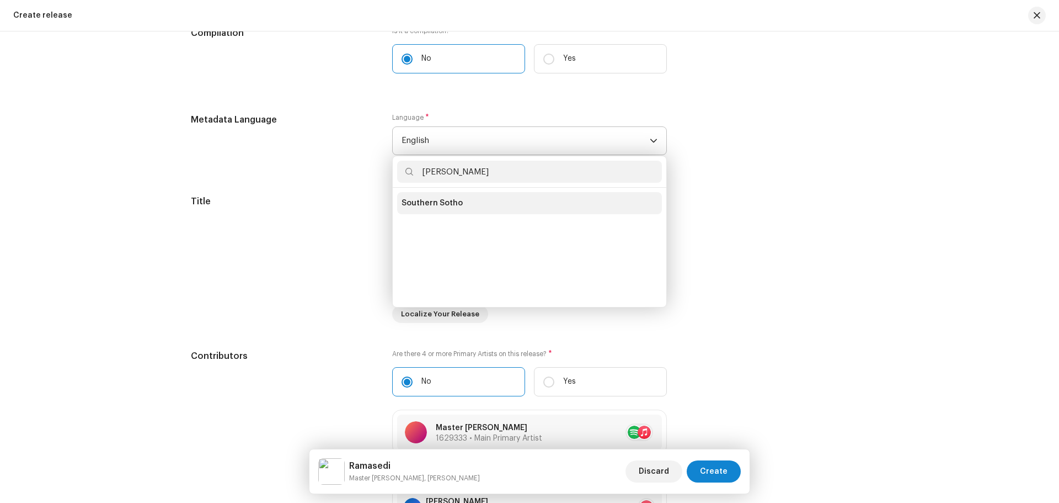
type input "[PERSON_NAME]"
click at [449, 199] on span "Southern Sotho" at bounding box center [432, 203] width 61 height 11
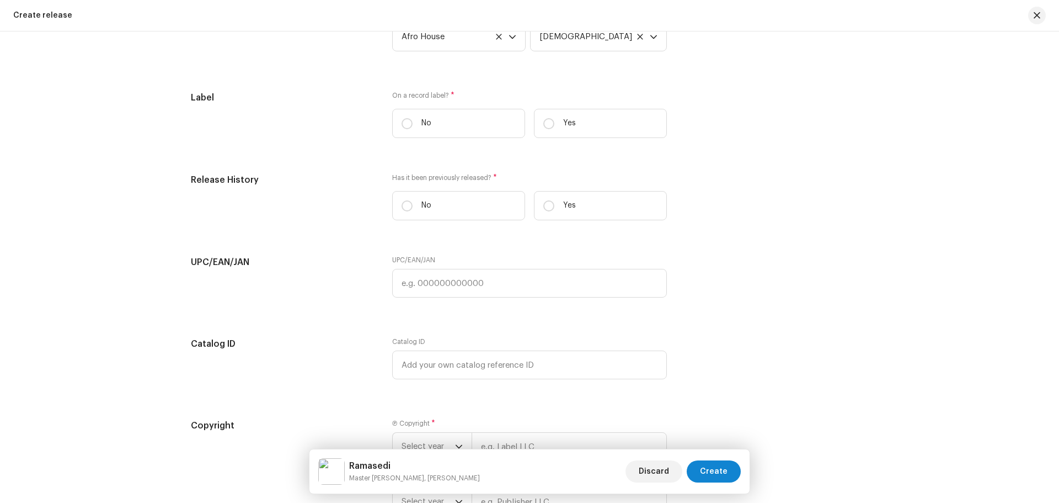
scroll to position [1655, 0]
click at [548, 118] on input "Yes" at bounding box center [549, 118] width 11 height 11
radio input "true"
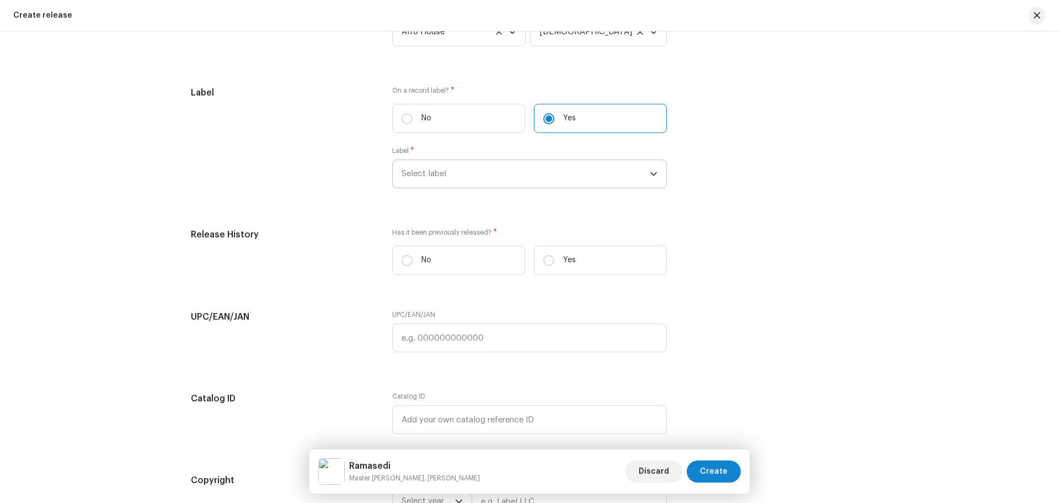
click at [516, 174] on span "Select label" at bounding box center [526, 174] width 248 height 28
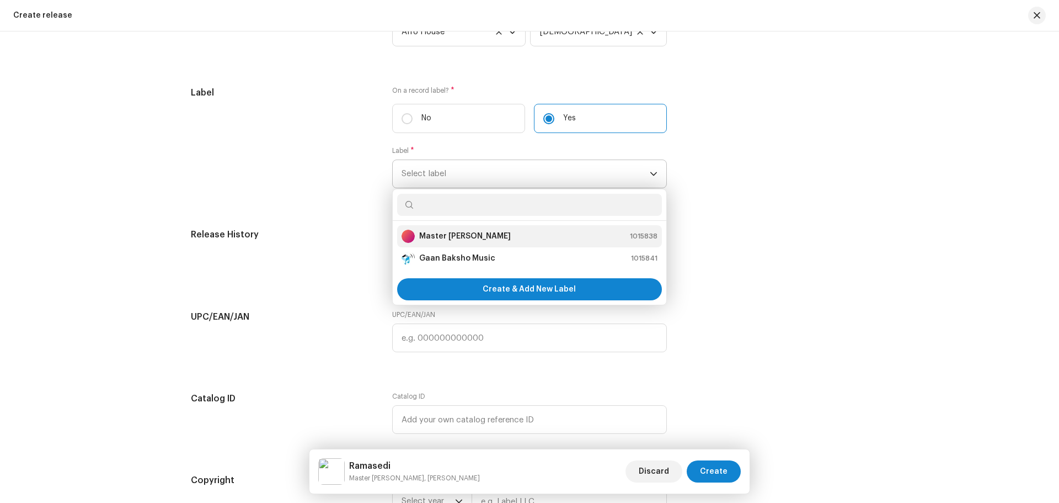
click at [446, 235] on strong "Master [PERSON_NAME]" at bounding box center [465, 236] width 92 height 11
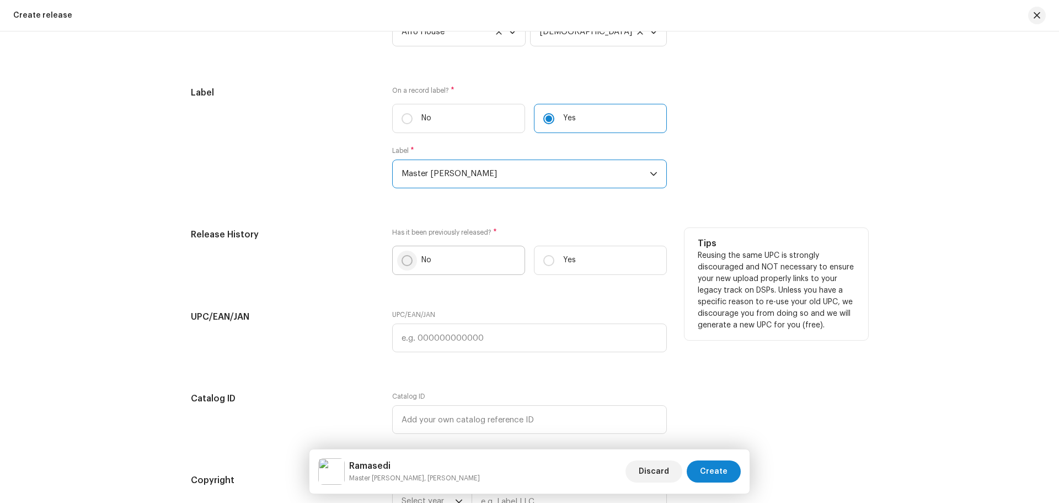
click at [405, 261] on input "No" at bounding box center [407, 260] width 11 height 11
radio input "true"
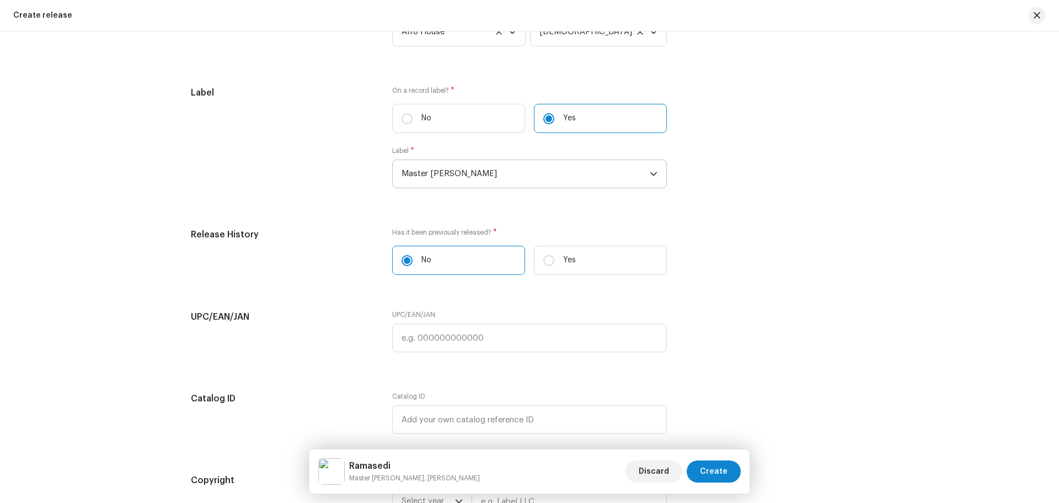
scroll to position [1842, 0]
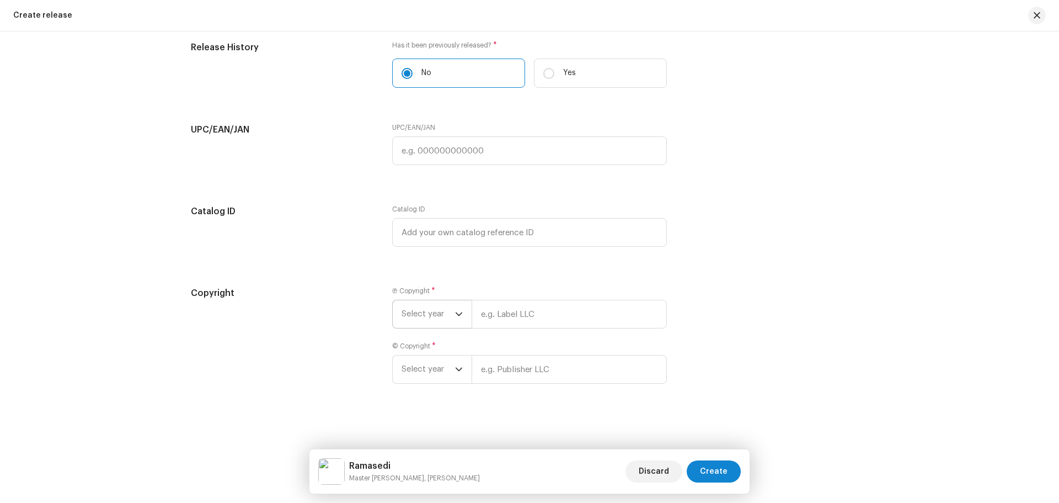
click at [435, 312] on span "Select year" at bounding box center [429, 314] width 54 height 28
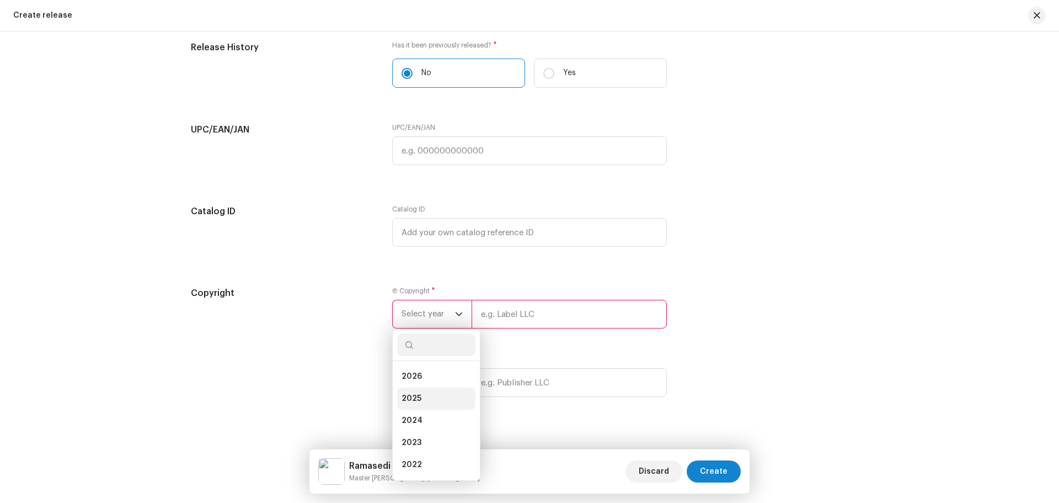
click at [409, 397] on span "2025" at bounding box center [412, 398] width 20 height 11
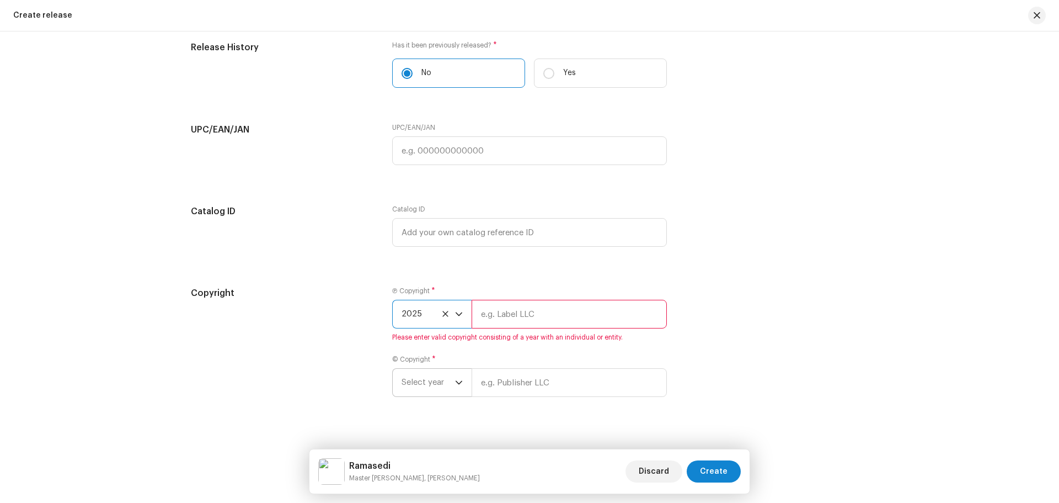
click at [417, 379] on span "Select year" at bounding box center [429, 383] width 54 height 28
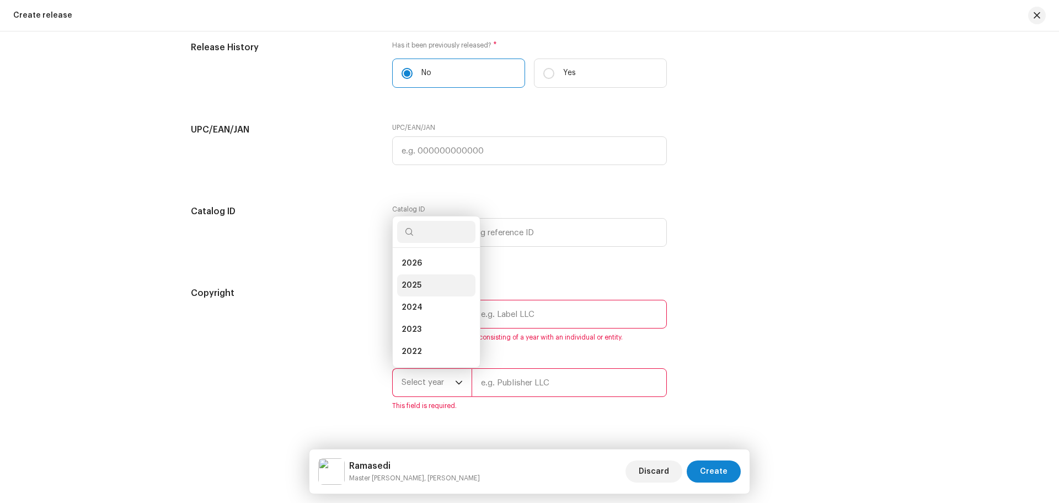
click at [417, 281] on span "2025" at bounding box center [412, 285] width 20 height 11
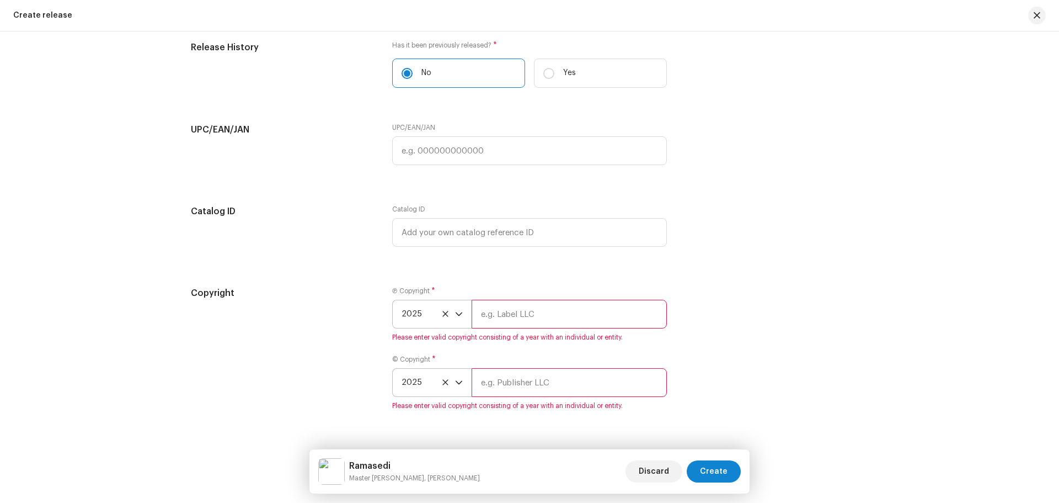
click at [514, 311] on input "text" at bounding box center [569, 314] width 195 height 29
type input "M"
type input "Gaan Baksho Music"
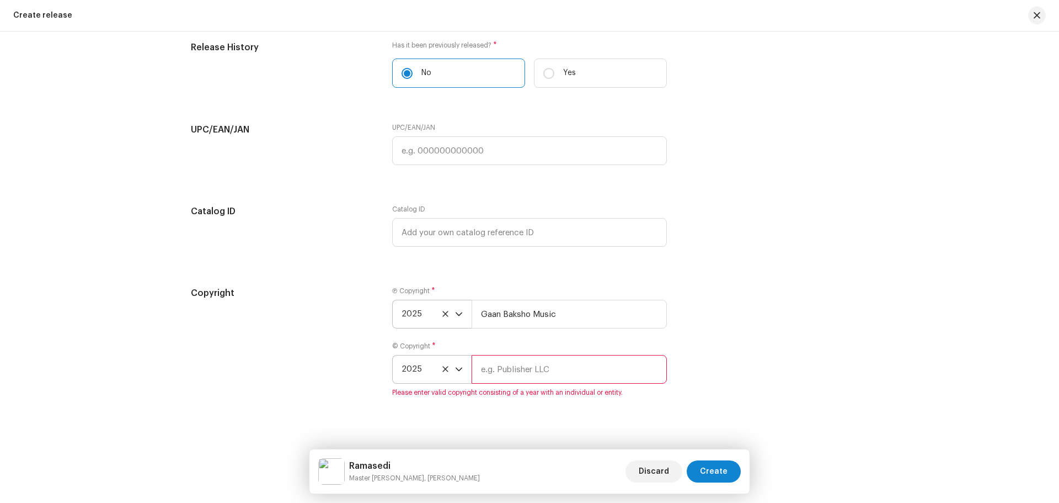
click at [524, 375] on input "text" at bounding box center [569, 369] width 195 height 29
type input "Master [PERSON_NAME]"
click at [710, 473] on span "Create" at bounding box center [714, 471] width 28 height 22
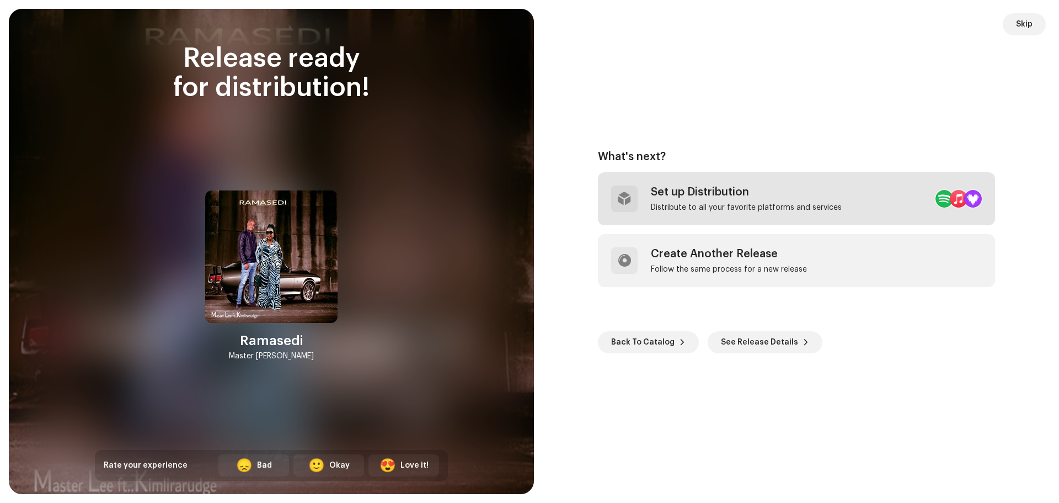
click at [733, 204] on div "Distribute to all your favorite platforms and services" at bounding box center [746, 207] width 191 height 9
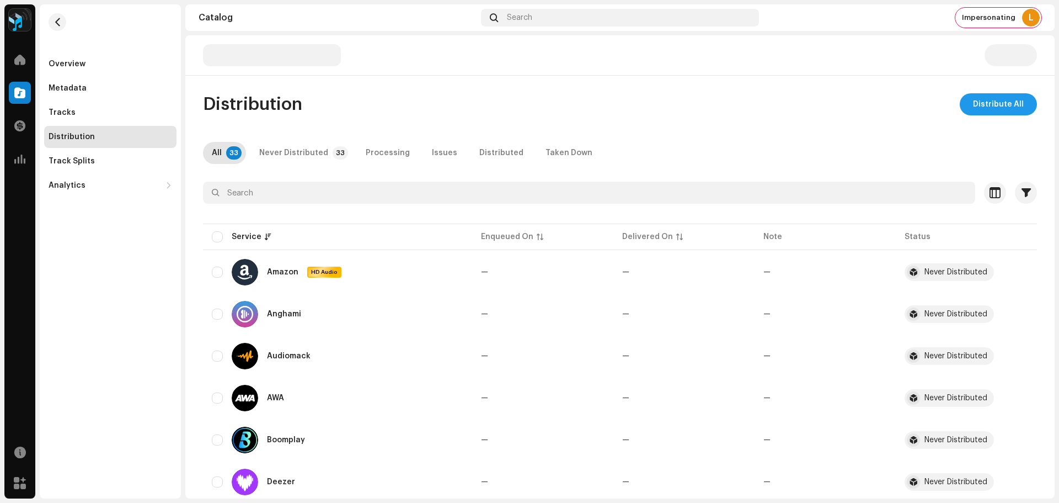
click at [995, 105] on span "Distribute All" at bounding box center [998, 104] width 51 height 22
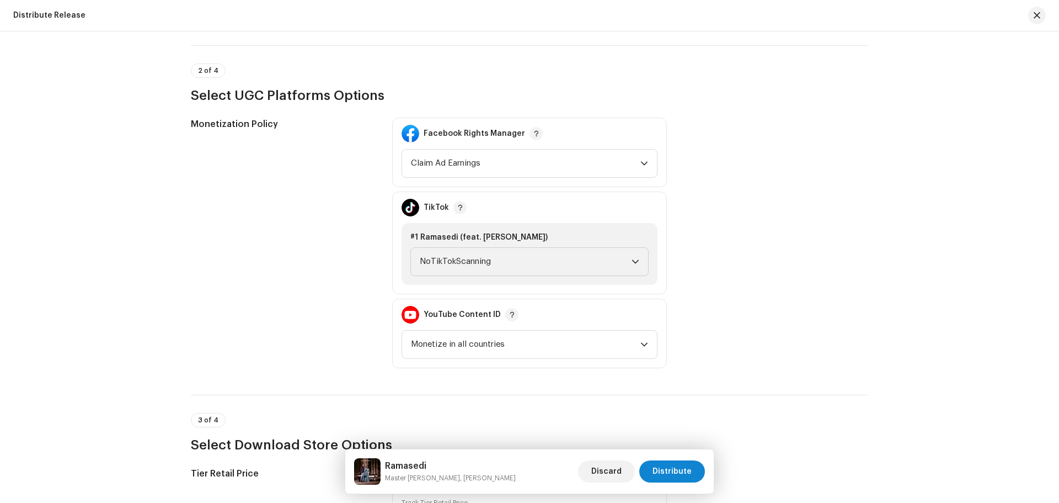
scroll to position [1490, 0]
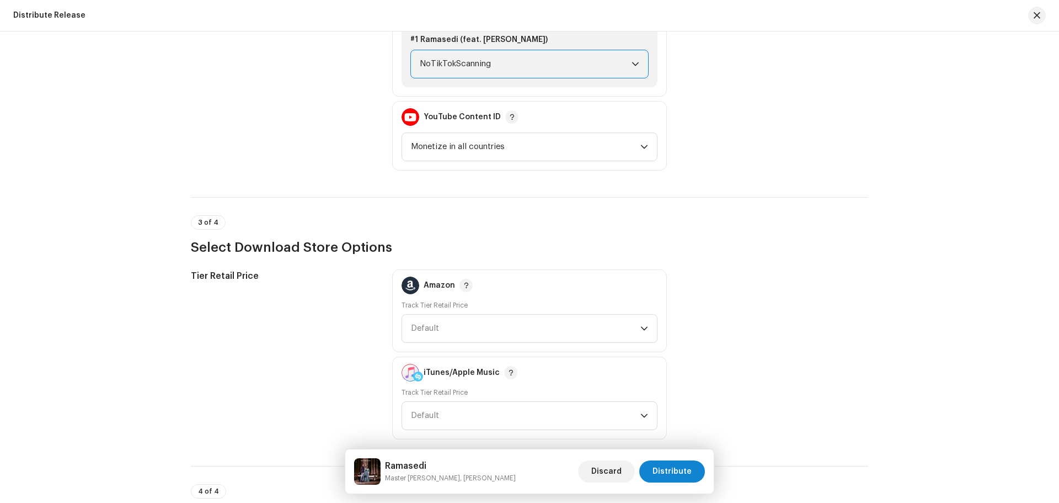
click at [480, 68] on span "NoTikTokScanning" at bounding box center [526, 64] width 212 height 28
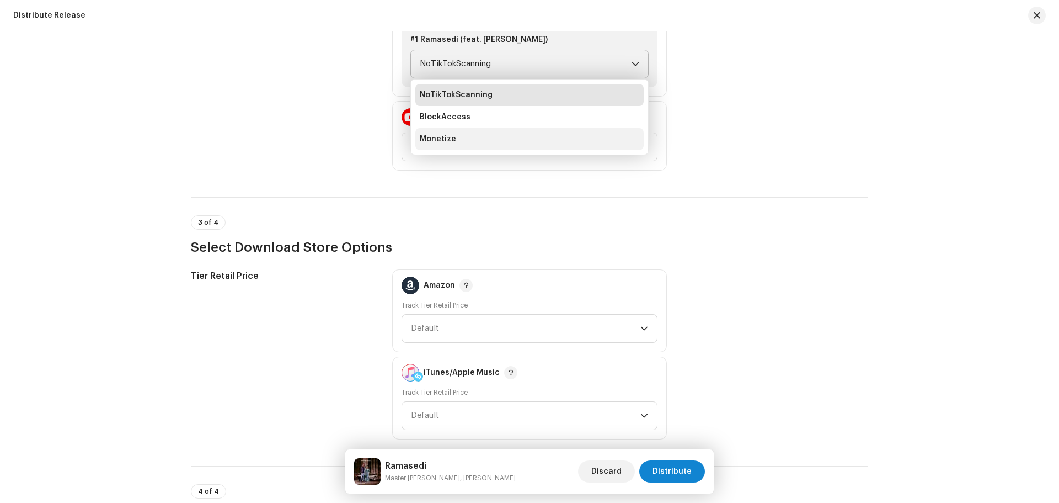
click at [456, 140] on li "Monetize" at bounding box center [529, 139] width 228 height 22
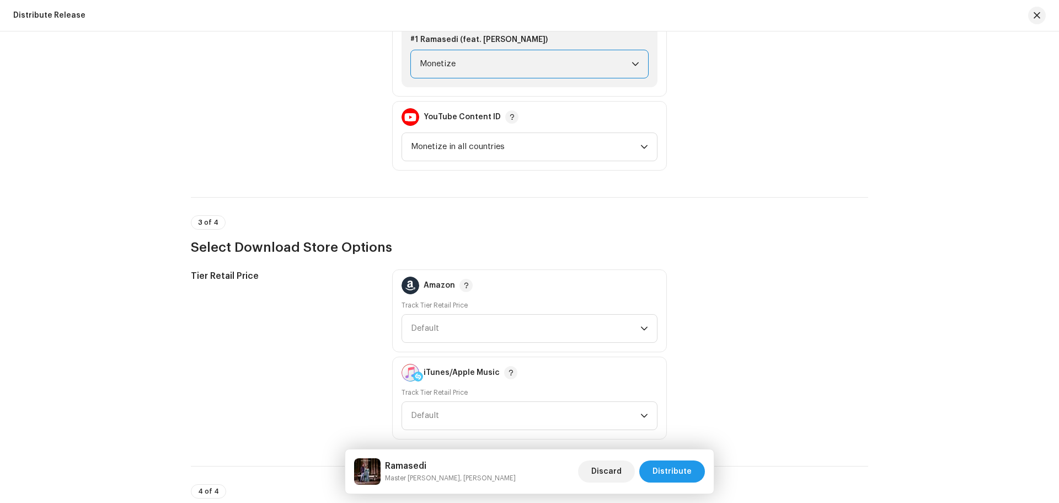
click at [695, 467] on button "Distribute" at bounding box center [673, 471] width 66 height 22
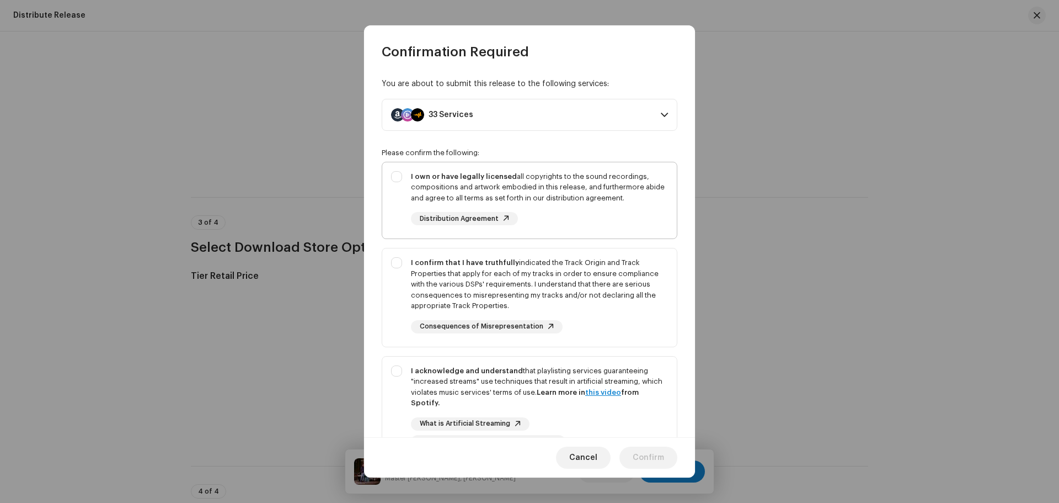
click at [505, 196] on div "I own or have legally licensed all copyrights to the sound recordings, composit…" at bounding box center [539, 187] width 257 height 33
checkbox input "true"
click at [507, 286] on div "I confirm that I have truthfully indicated the Track Origin and Track Propertie…" at bounding box center [539, 284] width 257 height 54
checkbox input "true"
click at [497, 370] on strong "I acknowledge and understand" at bounding box center [467, 370] width 112 height 7
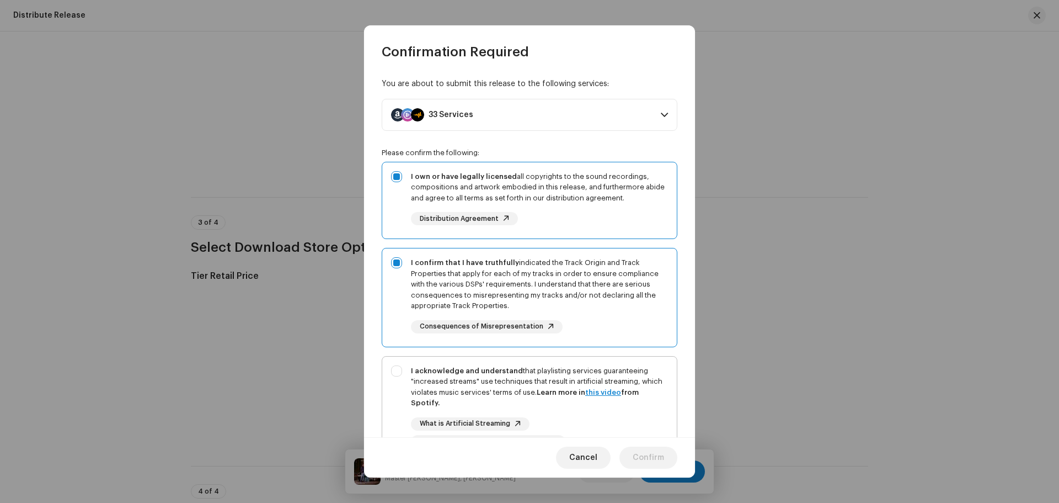
checkbox input "true"
click at [657, 459] on span "Confirm" at bounding box center [648, 457] width 31 height 22
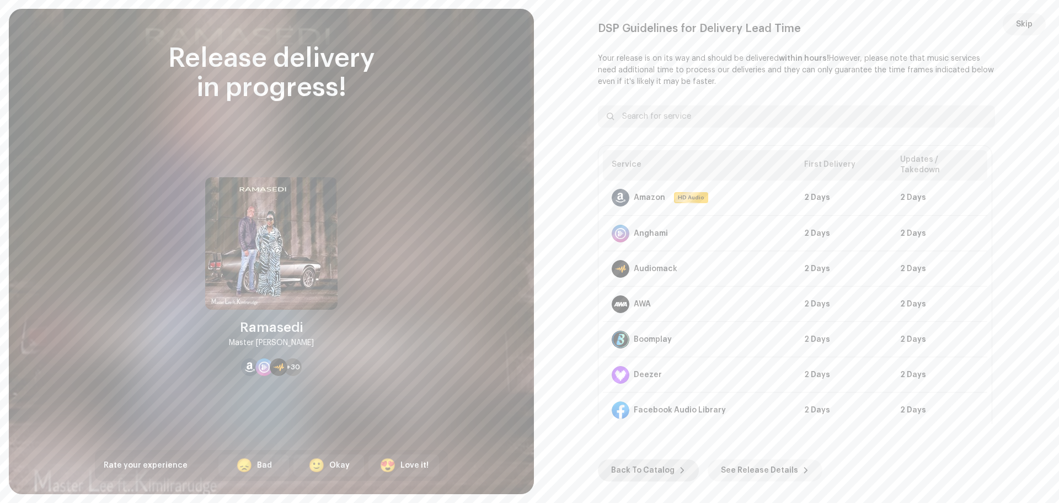
click at [654, 477] on span "Back To Catalog" at bounding box center [642, 470] width 63 height 22
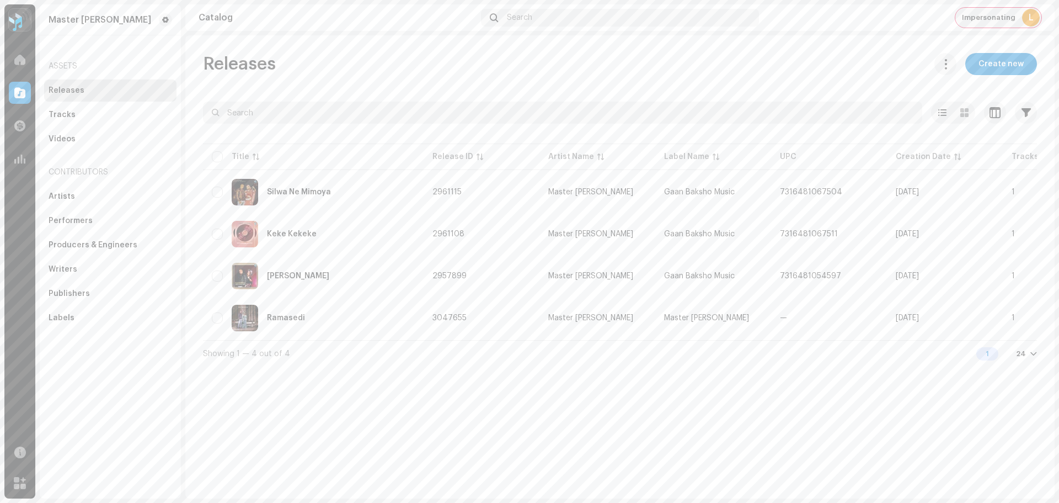
click at [972, 24] on div "Impersonating L" at bounding box center [999, 18] width 86 height 20
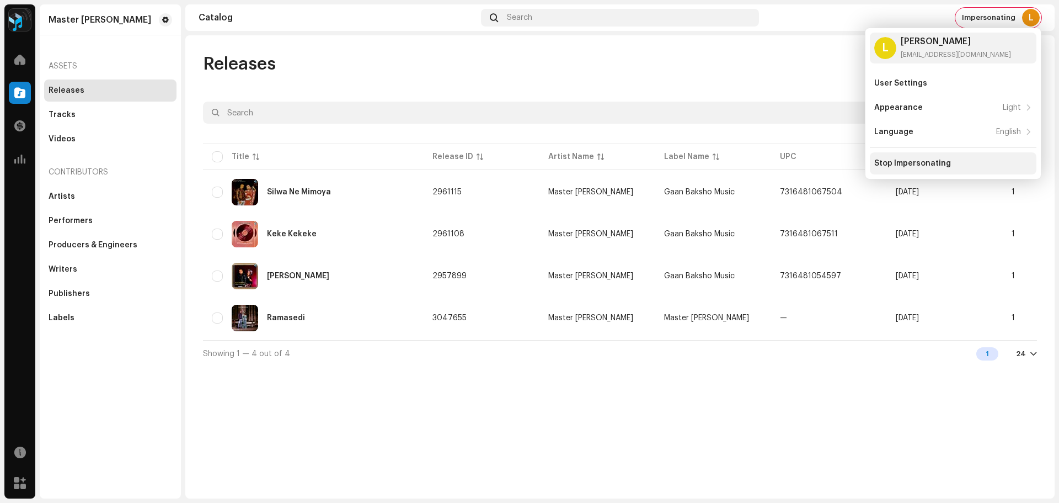
click at [905, 160] on div "Stop Impersonating" at bounding box center [913, 163] width 77 height 9
